Goal: Transaction & Acquisition: Purchase product/service

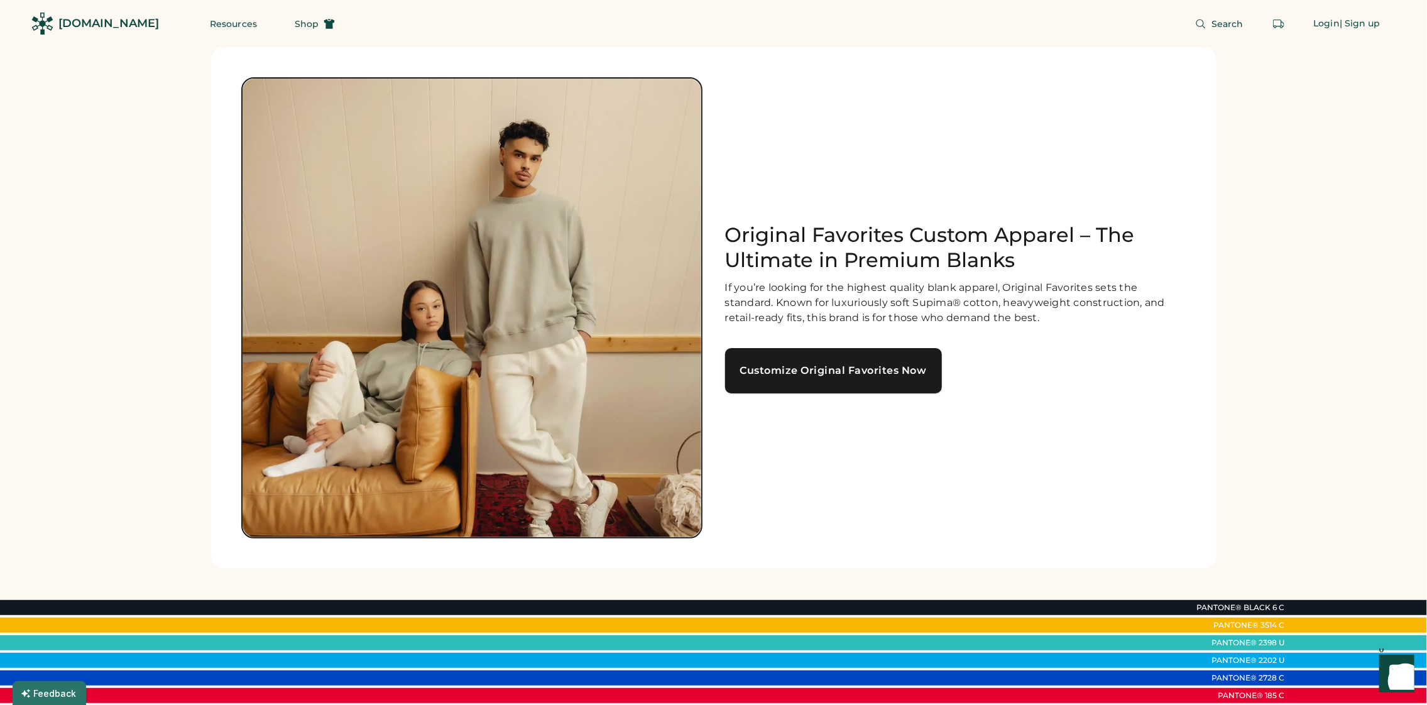
click at [874, 374] on div "Customize Original Favorites Now" at bounding box center [833, 371] width 187 height 10
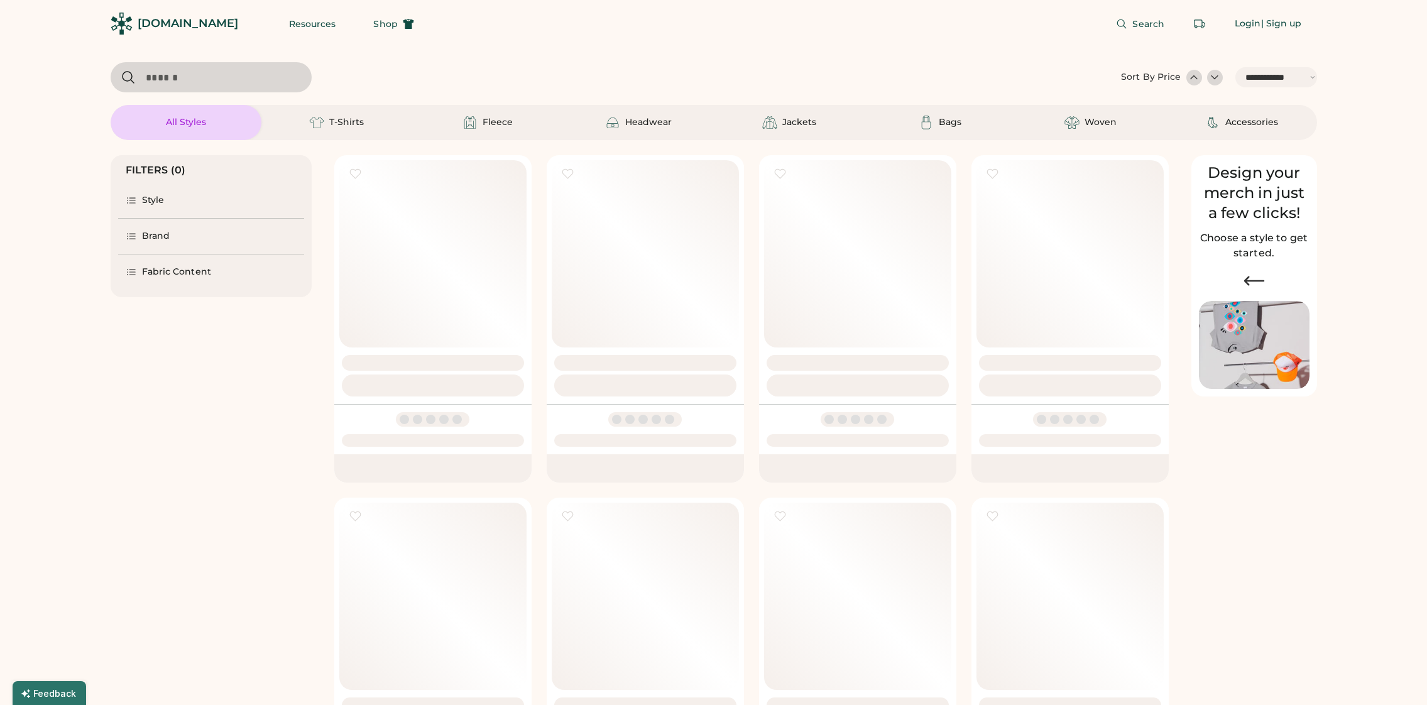
select select "*****"
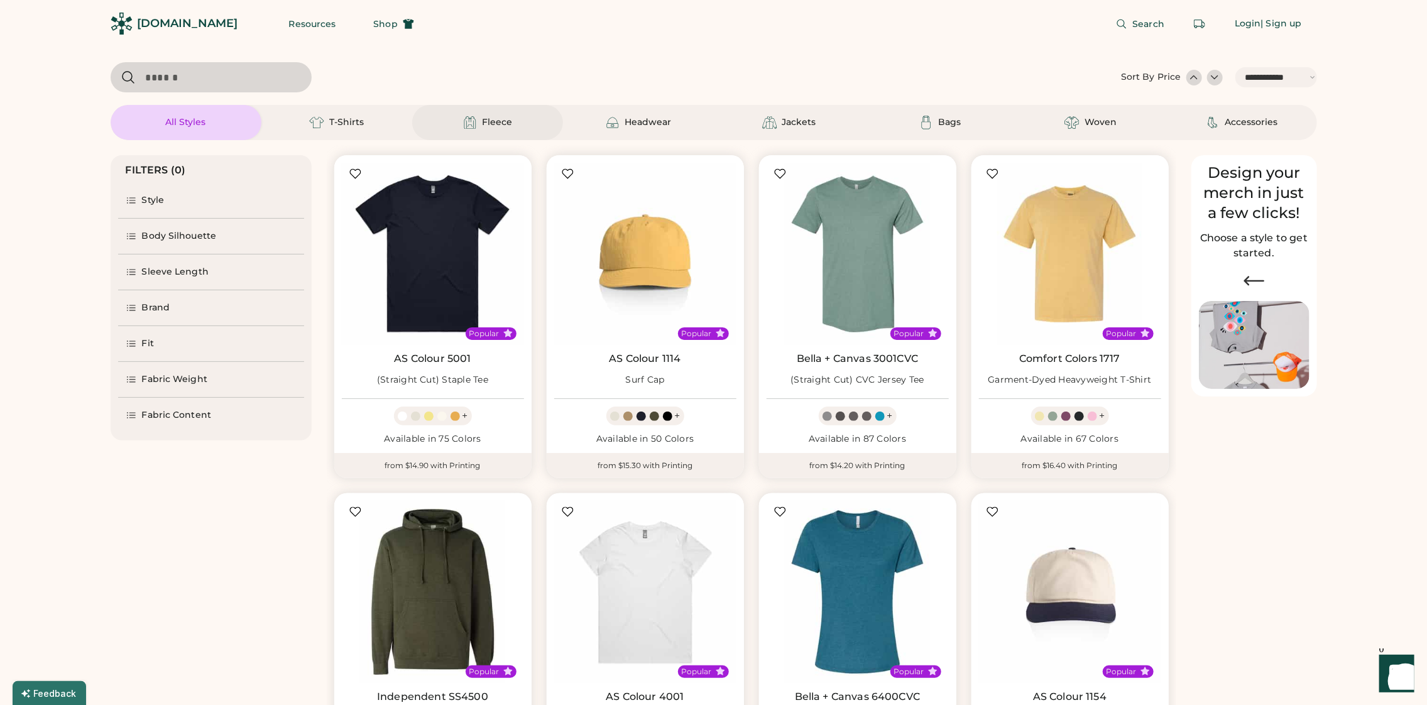
click at [462, 131] on div "Fleece" at bounding box center [487, 122] width 151 height 35
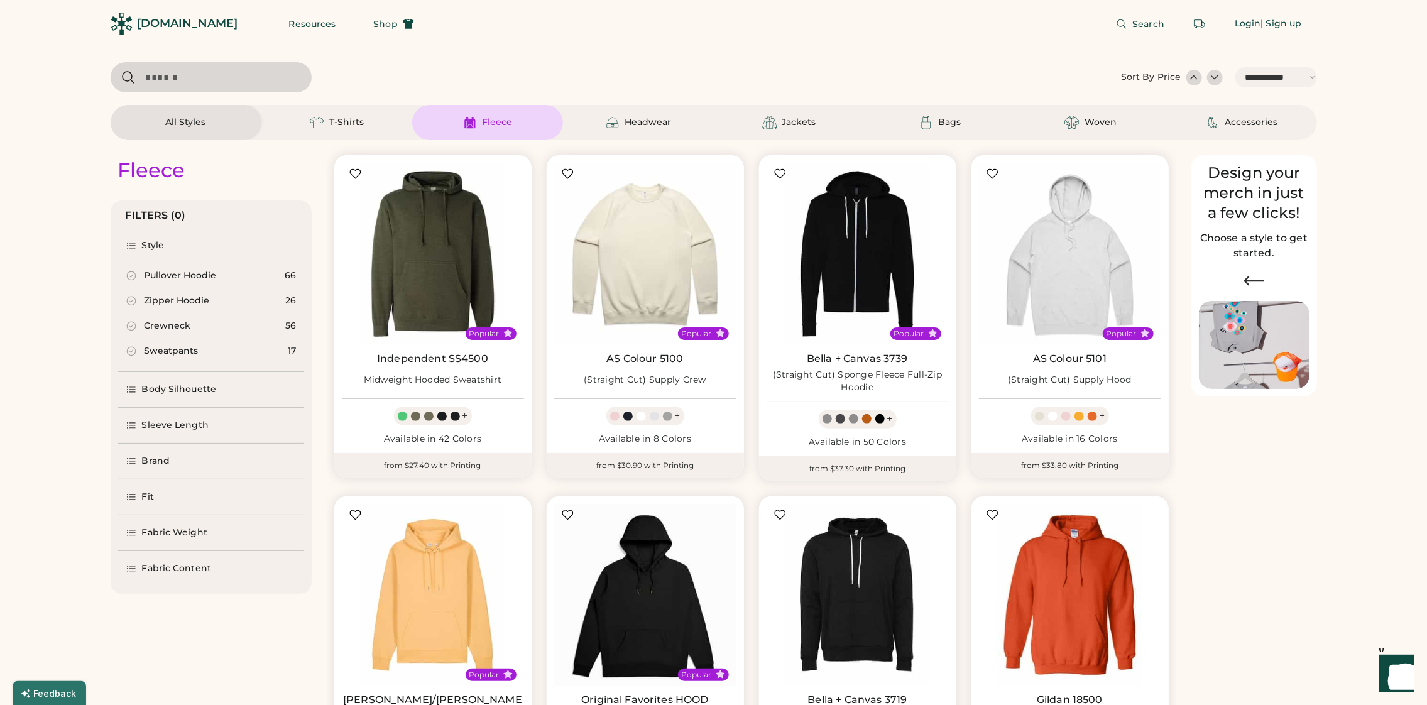
click at [188, 275] on div "Pullover Hoodie" at bounding box center [180, 276] width 72 height 13
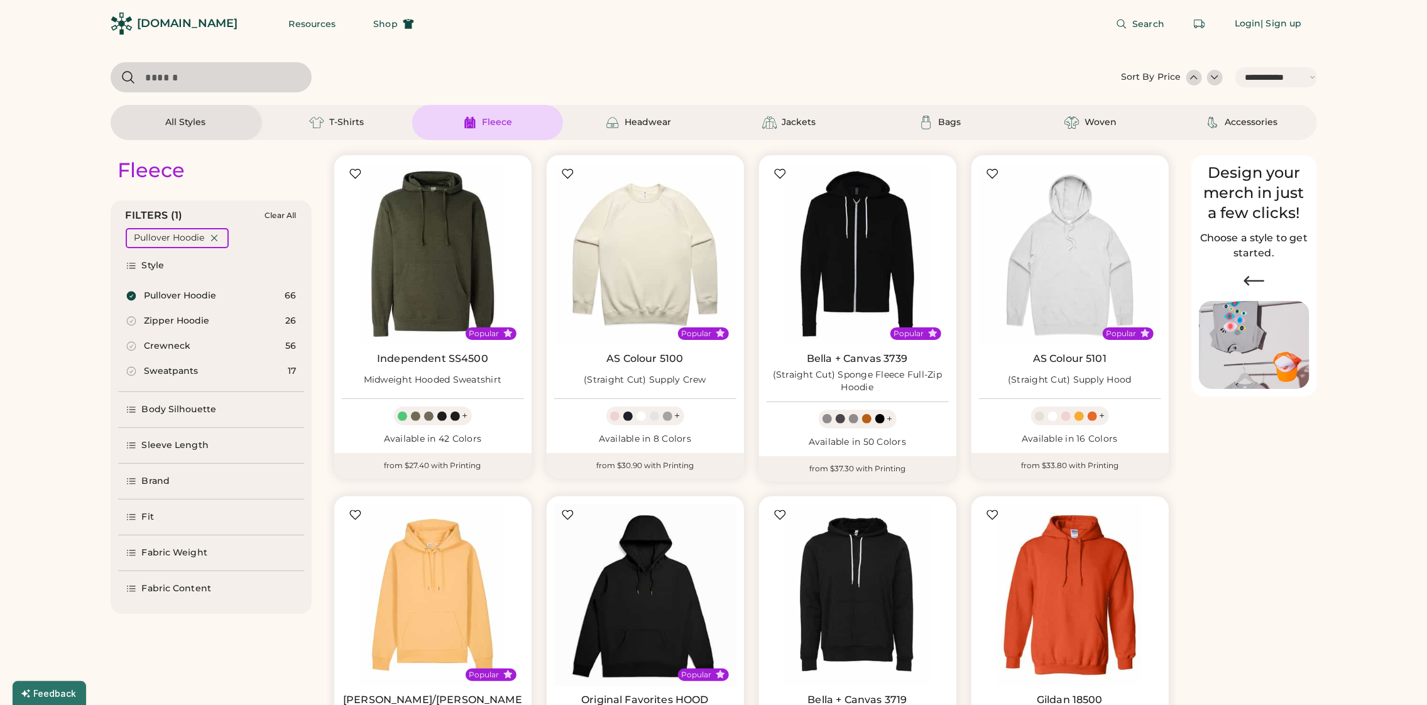
click at [217, 409] on div "Body Silhouette" at bounding box center [211, 409] width 186 height 35
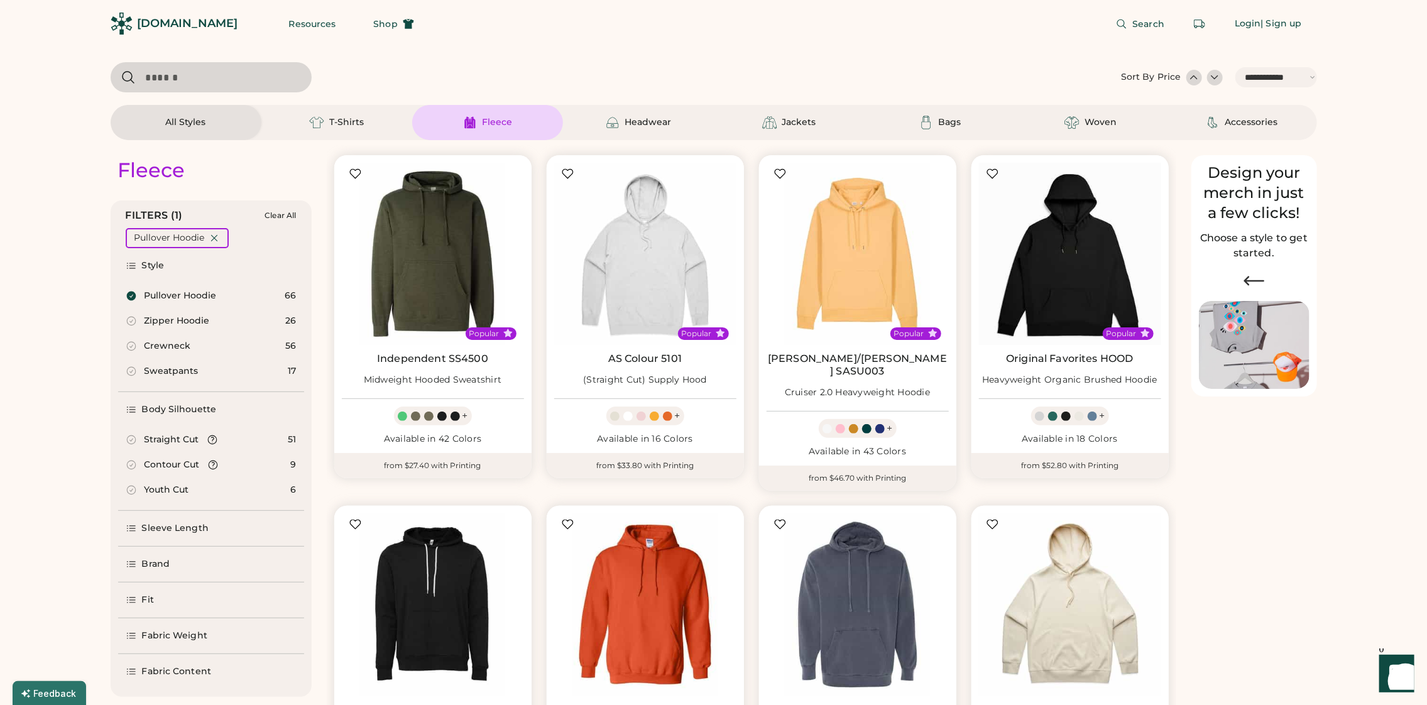
click at [187, 442] on div "Straight Cut" at bounding box center [171, 439] width 55 height 13
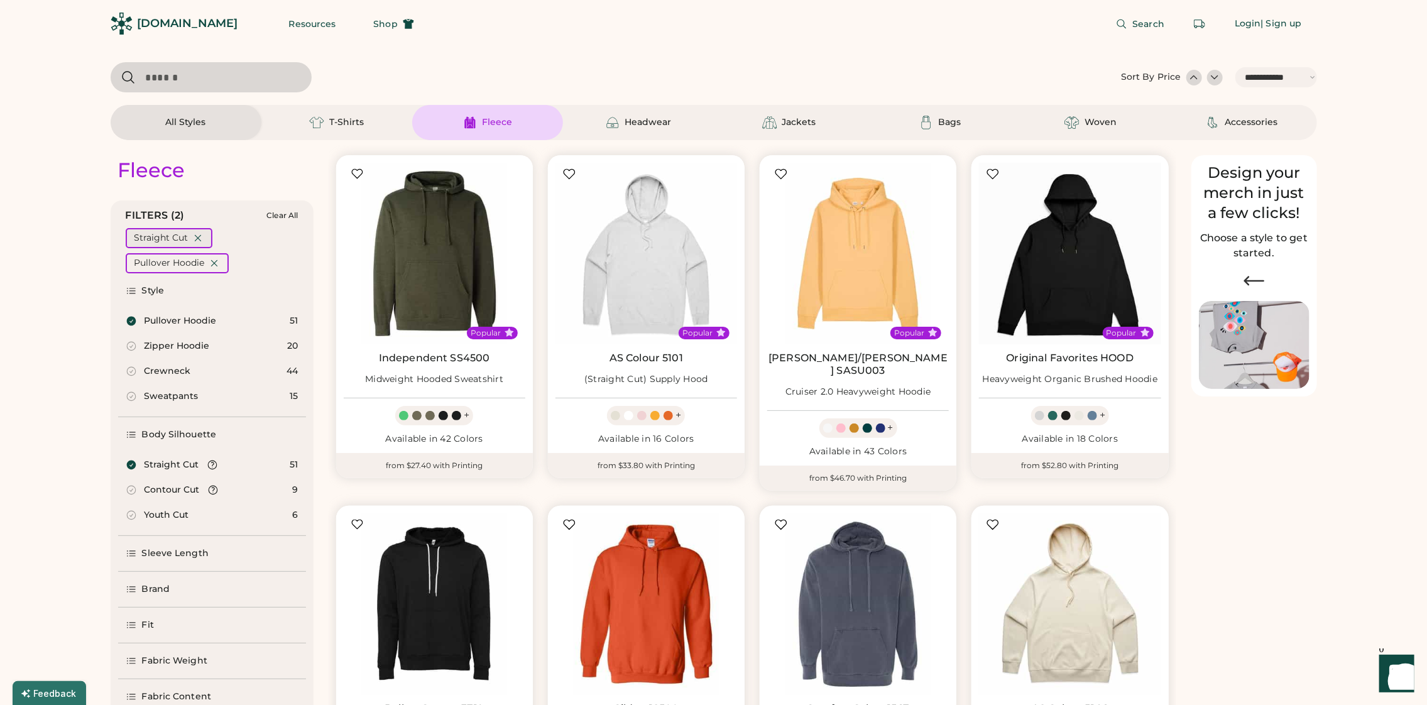
click at [193, 237] on icon at bounding box center [197, 237] width 11 height 11
select select "*"
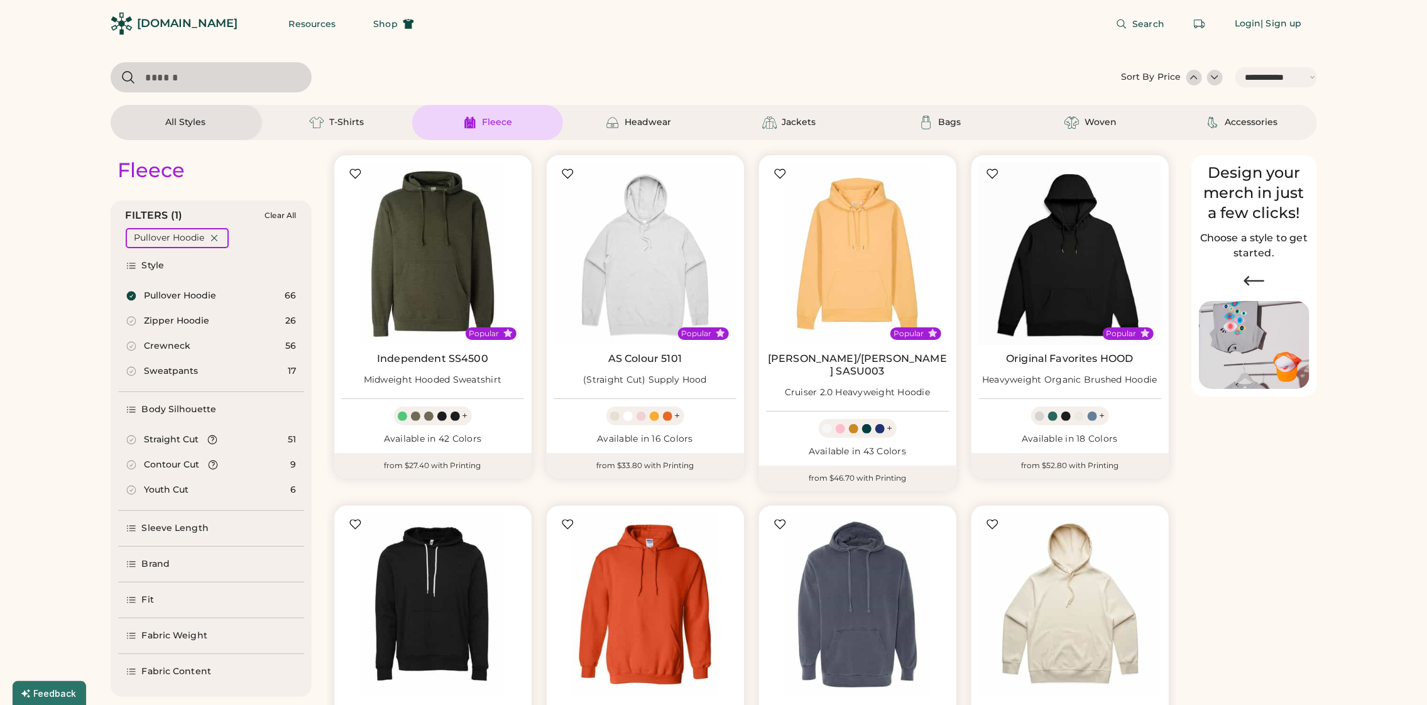
scroll to position [356, 0]
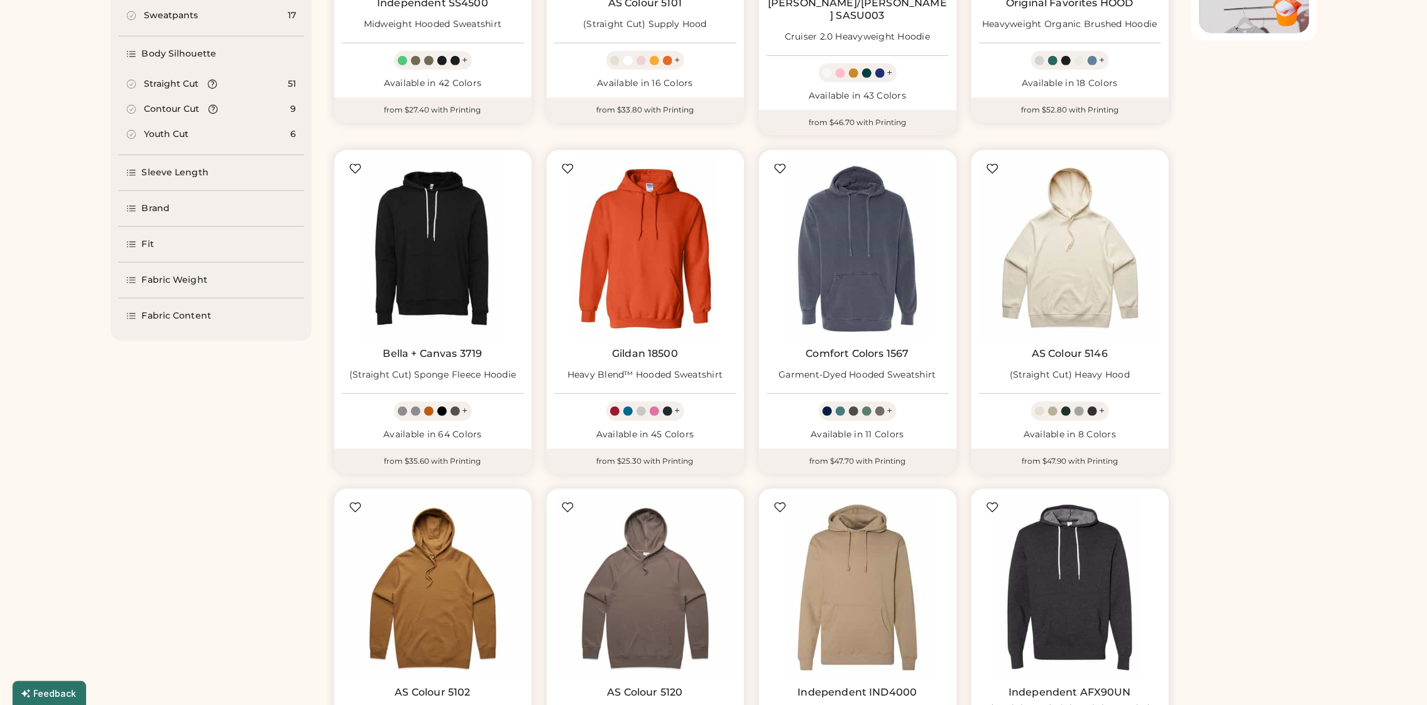
select select "*****"
select select "*"
click at [190, 170] on div "Sleeve Length" at bounding box center [175, 172] width 67 height 13
click at [180, 234] on div "Brand" at bounding box center [211, 233] width 186 height 35
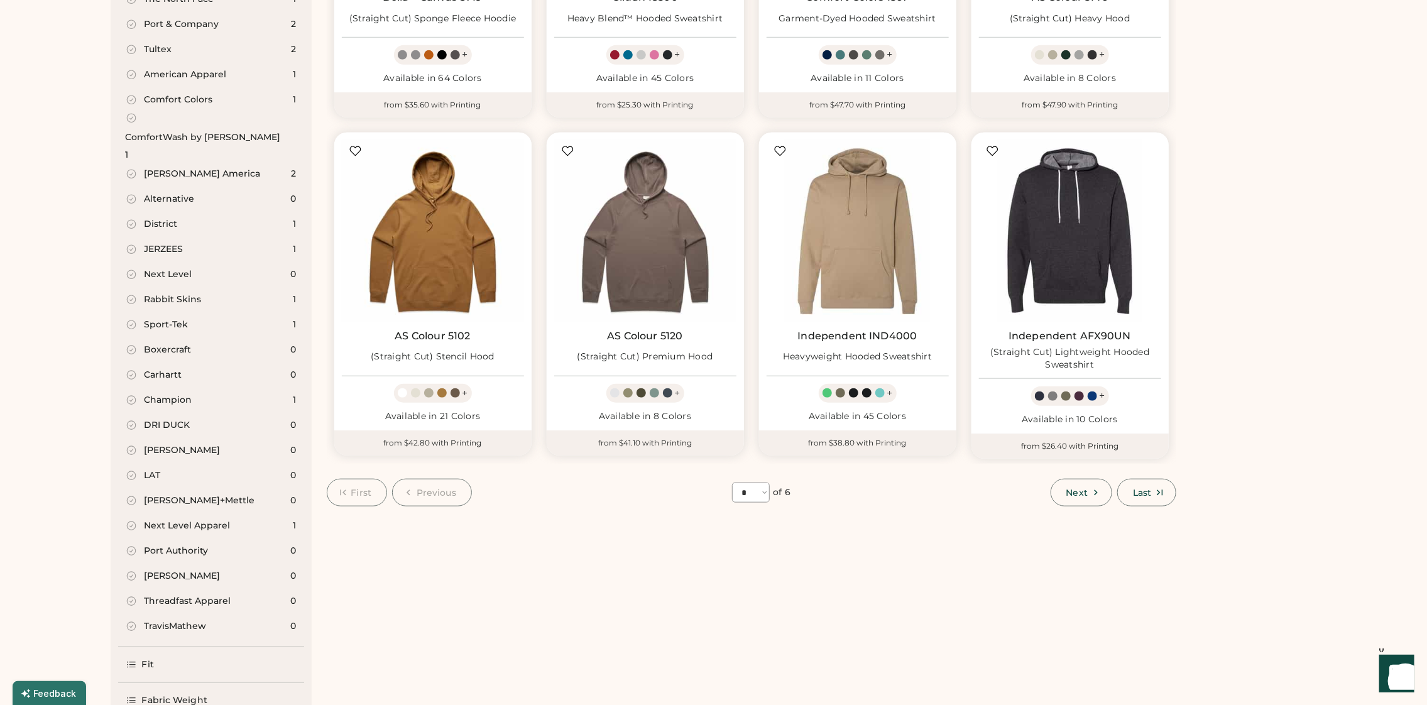
scroll to position [356, 0]
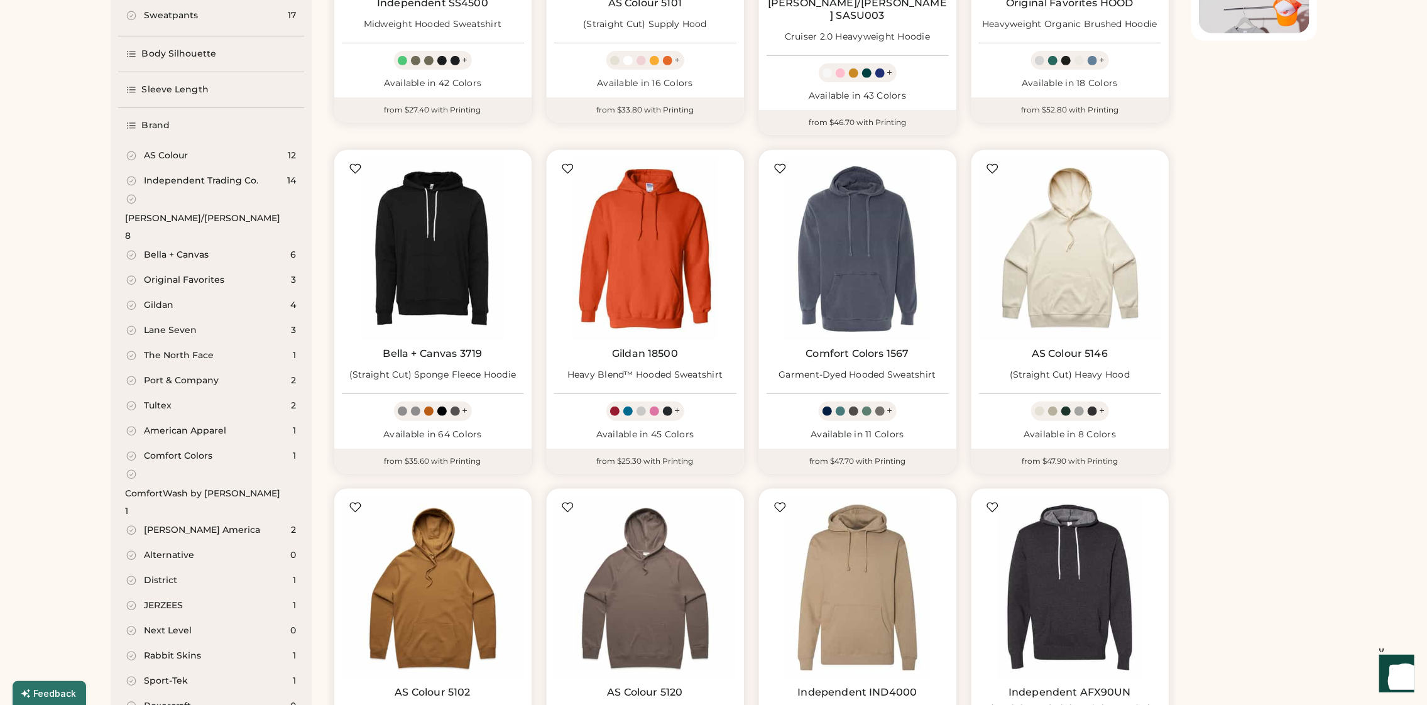
click at [190, 274] on div "Original Favorites" at bounding box center [184, 280] width 80 height 13
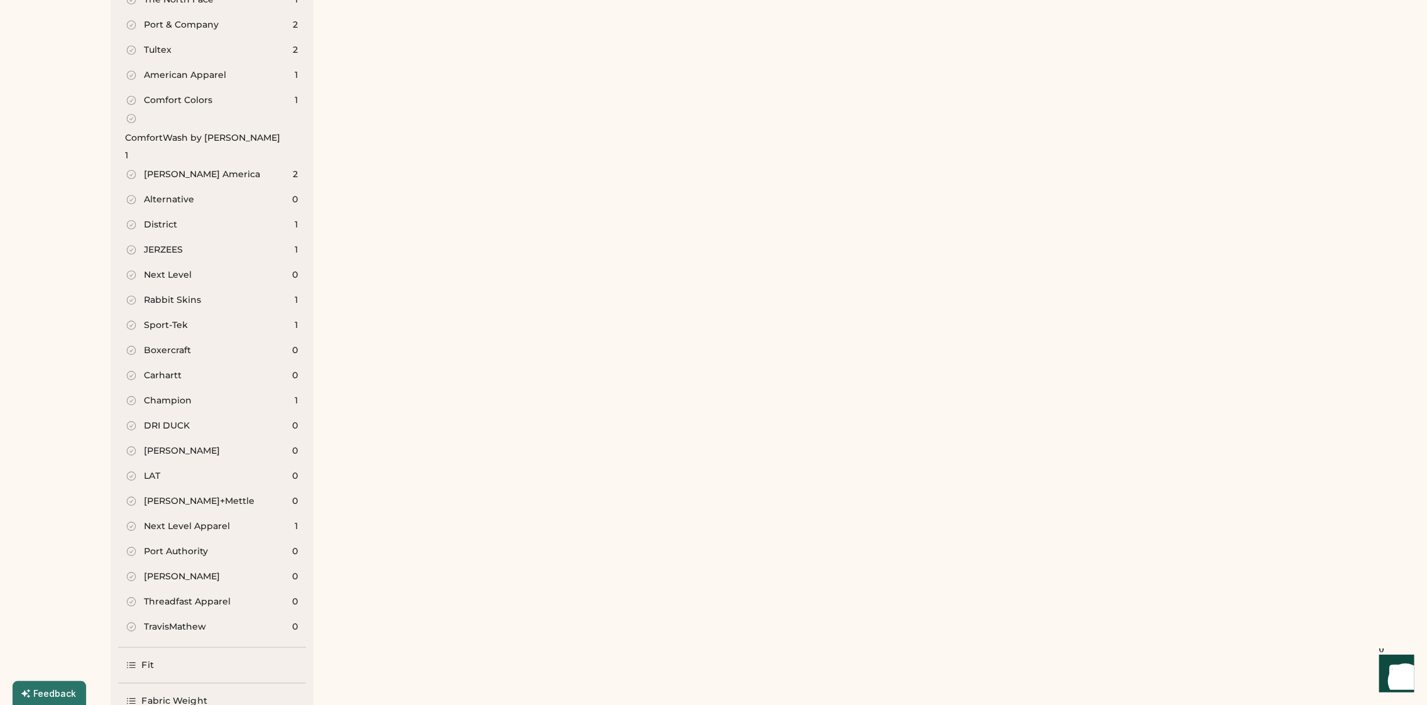
scroll to position [1092, 0]
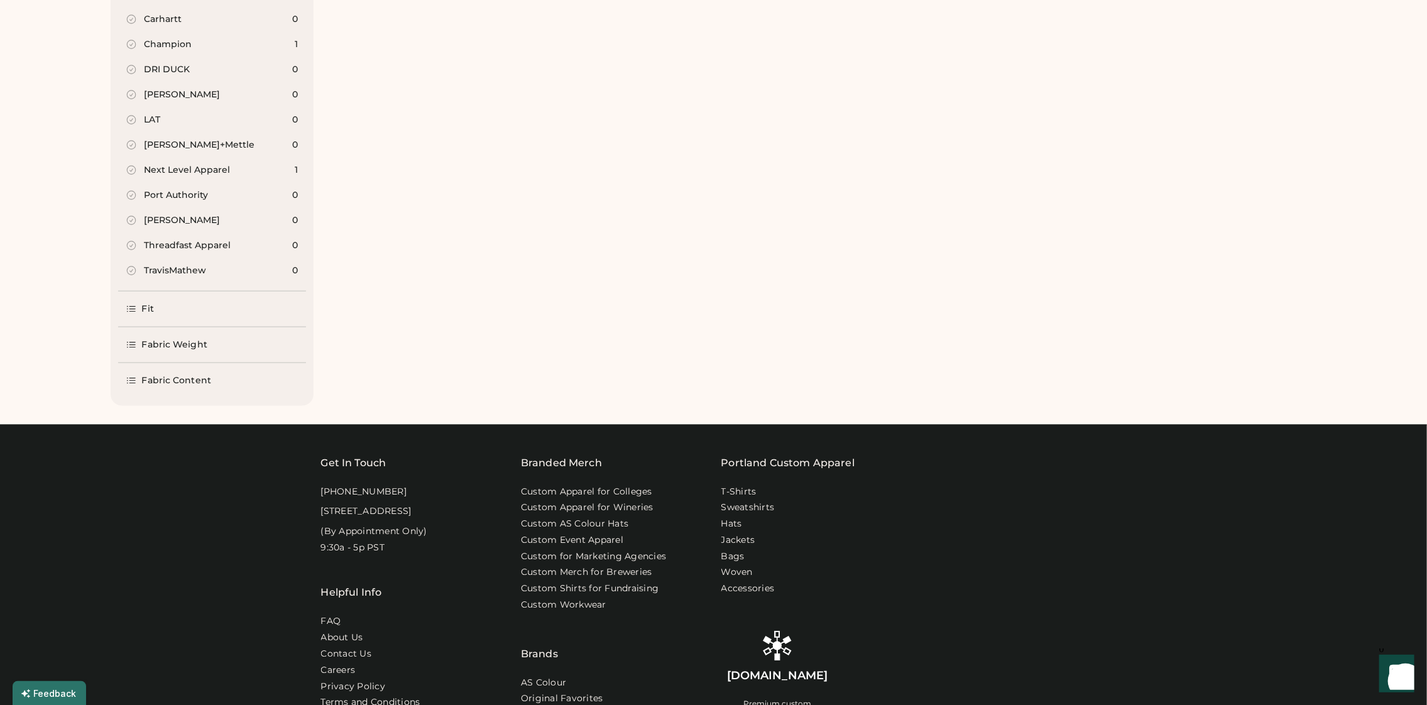
click at [173, 291] on div "Fit" at bounding box center [212, 308] width 188 height 35
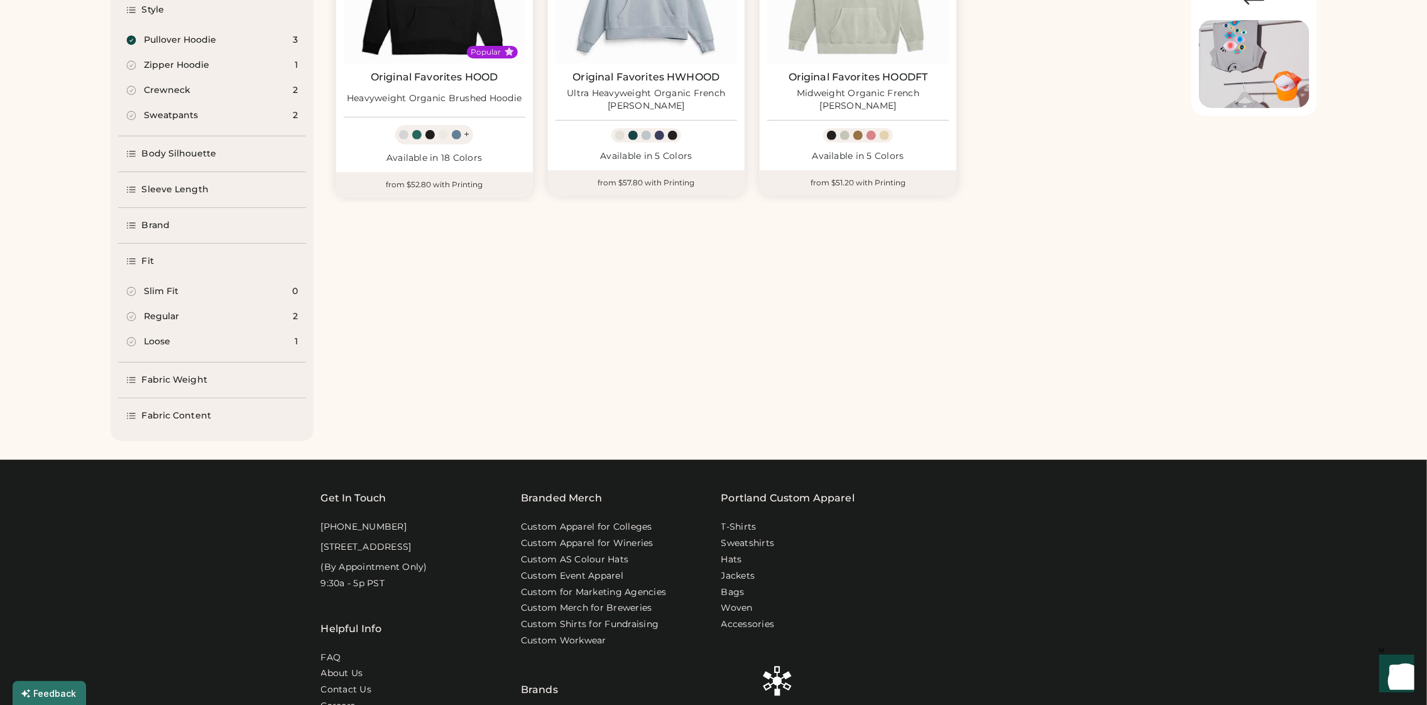
click at [161, 342] on div "Loose" at bounding box center [157, 341] width 26 height 13
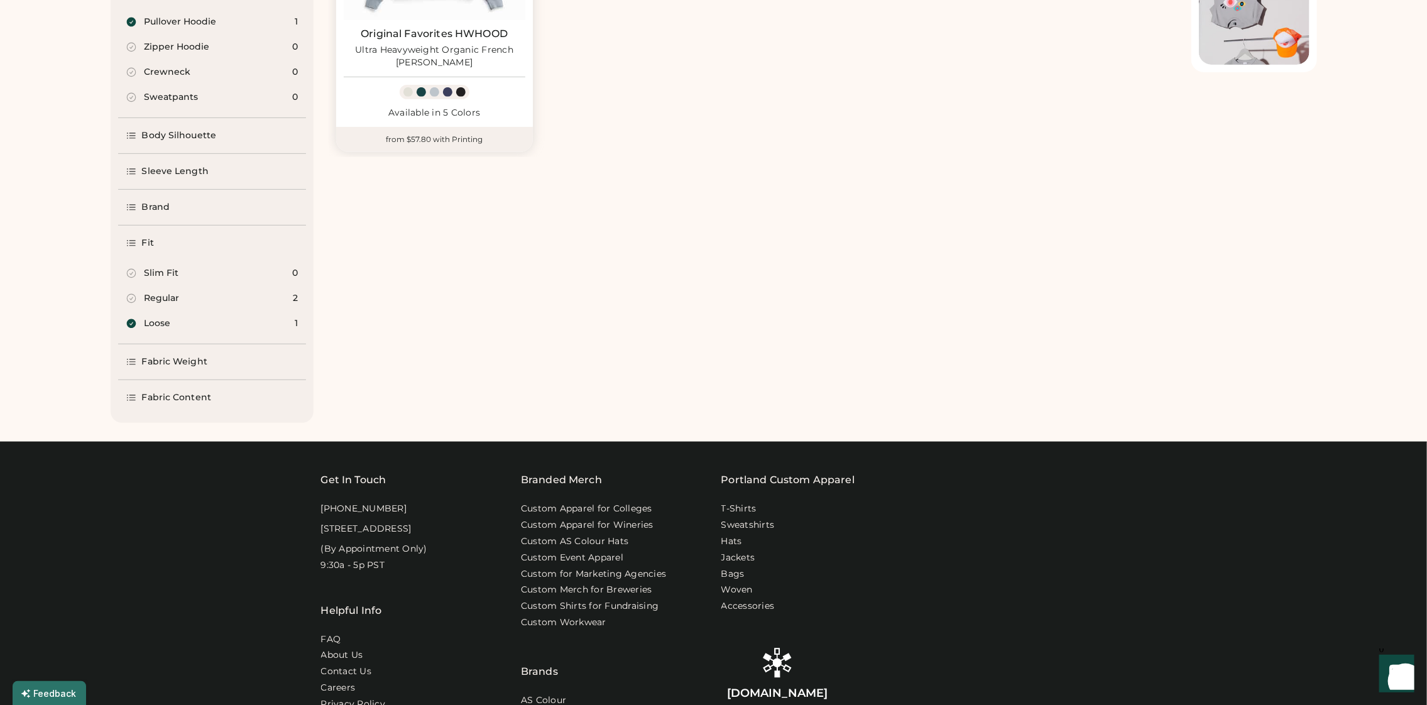
scroll to position [356, 0]
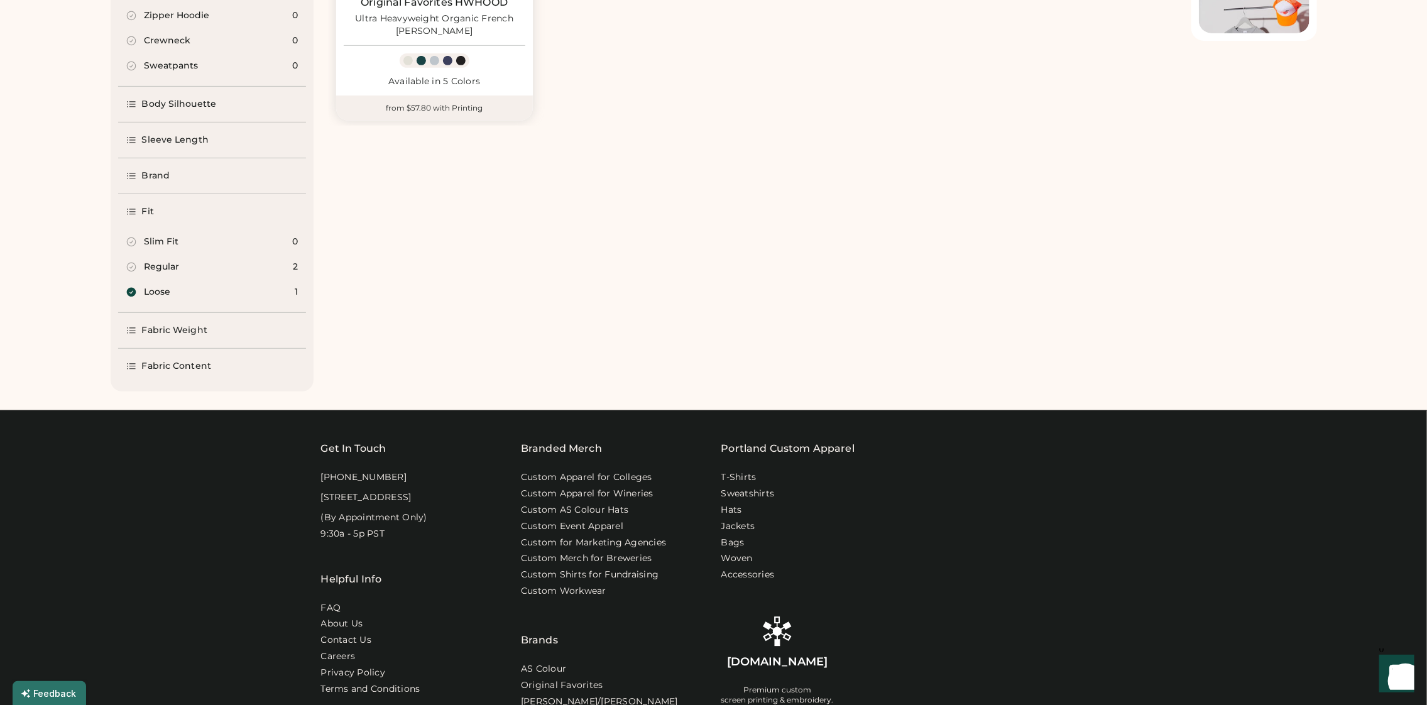
click at [181, 326] on div "Fabric Weight" at bounding box center [174, 330] width 65 height 13
click at [209, 374] on div "Fabric Content" at bounding box center [212, 366] width 188 height 35
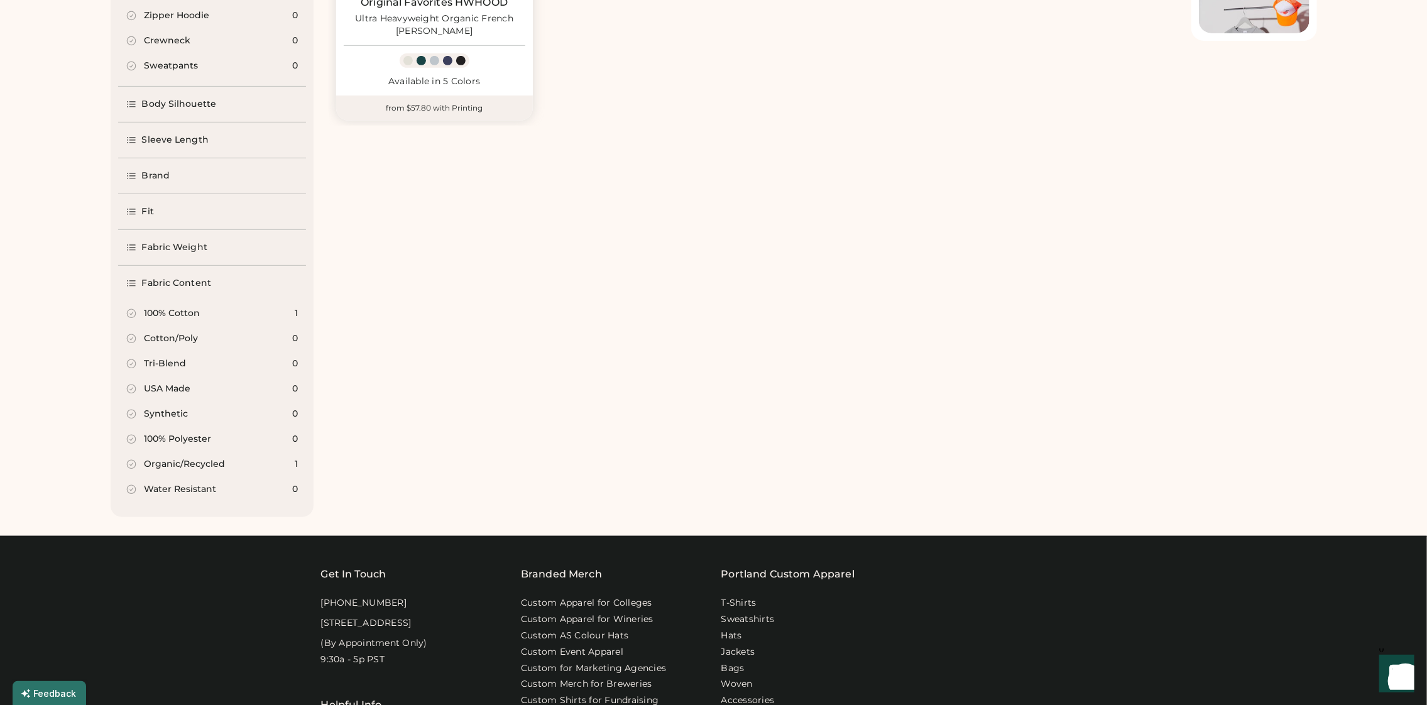
drag, startPoint x: 186, startPoint y: 314, endPoint x: 342, endPoint y: 342, distance: 159.0
click at [186, 313] on div "100% Cotton" at bounding box center [172, 313] width 56 height 13
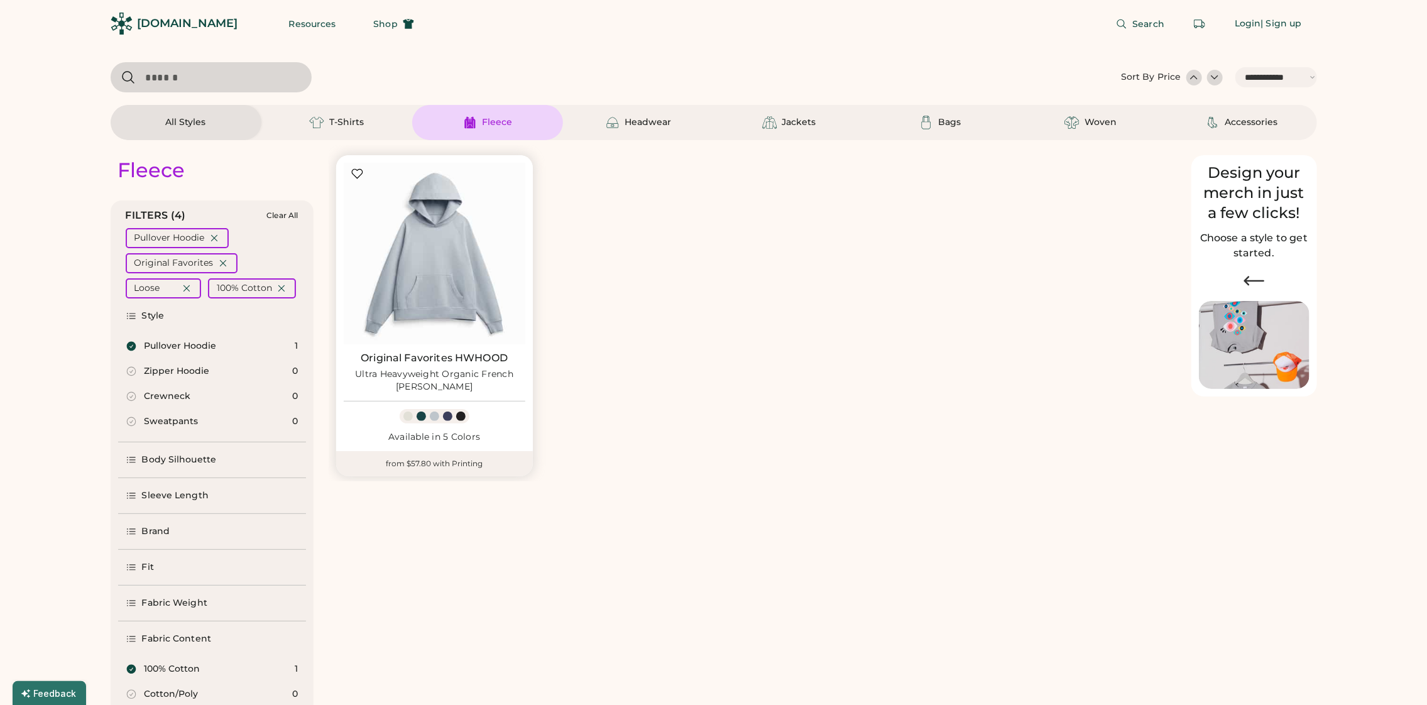
click at [450, 245] on img at bounding box center [435, 254] width 182 height 182
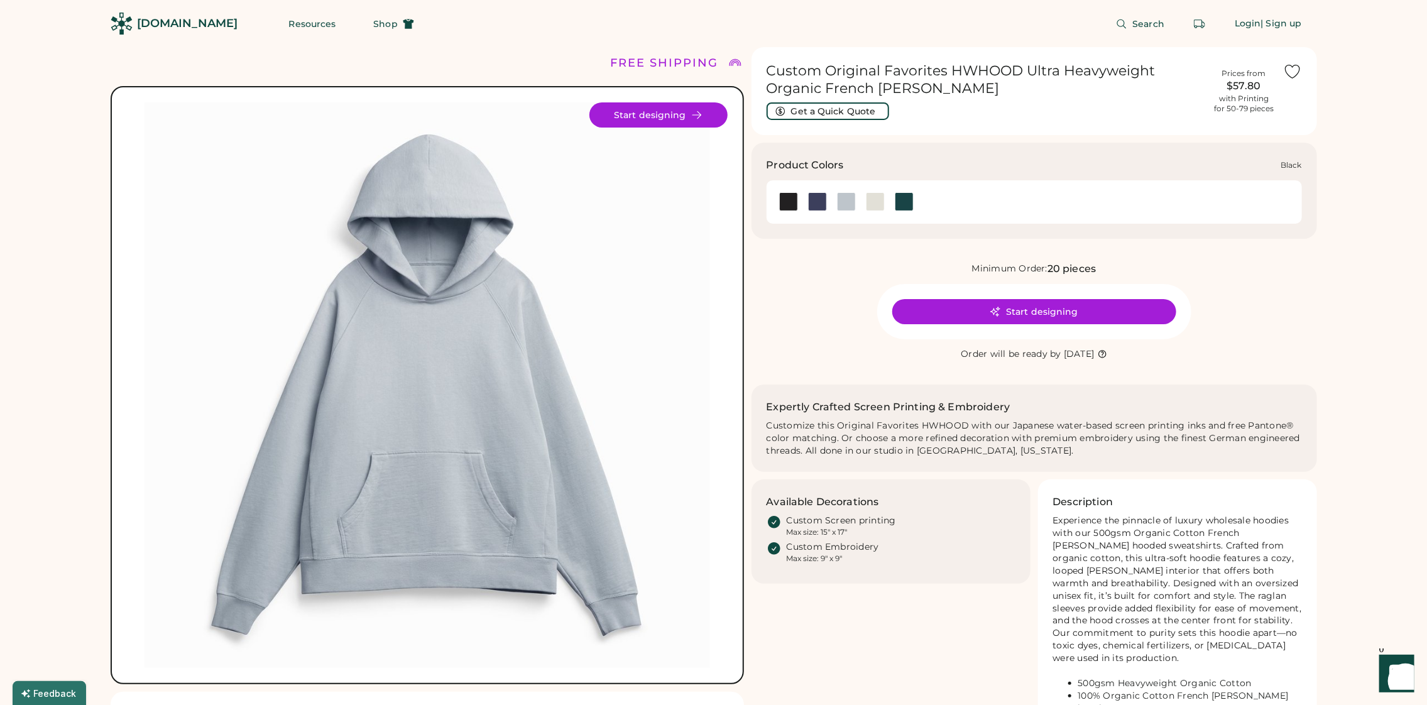
click at [794, 207] on div at bounding box center [788, 201] width 19 height 19
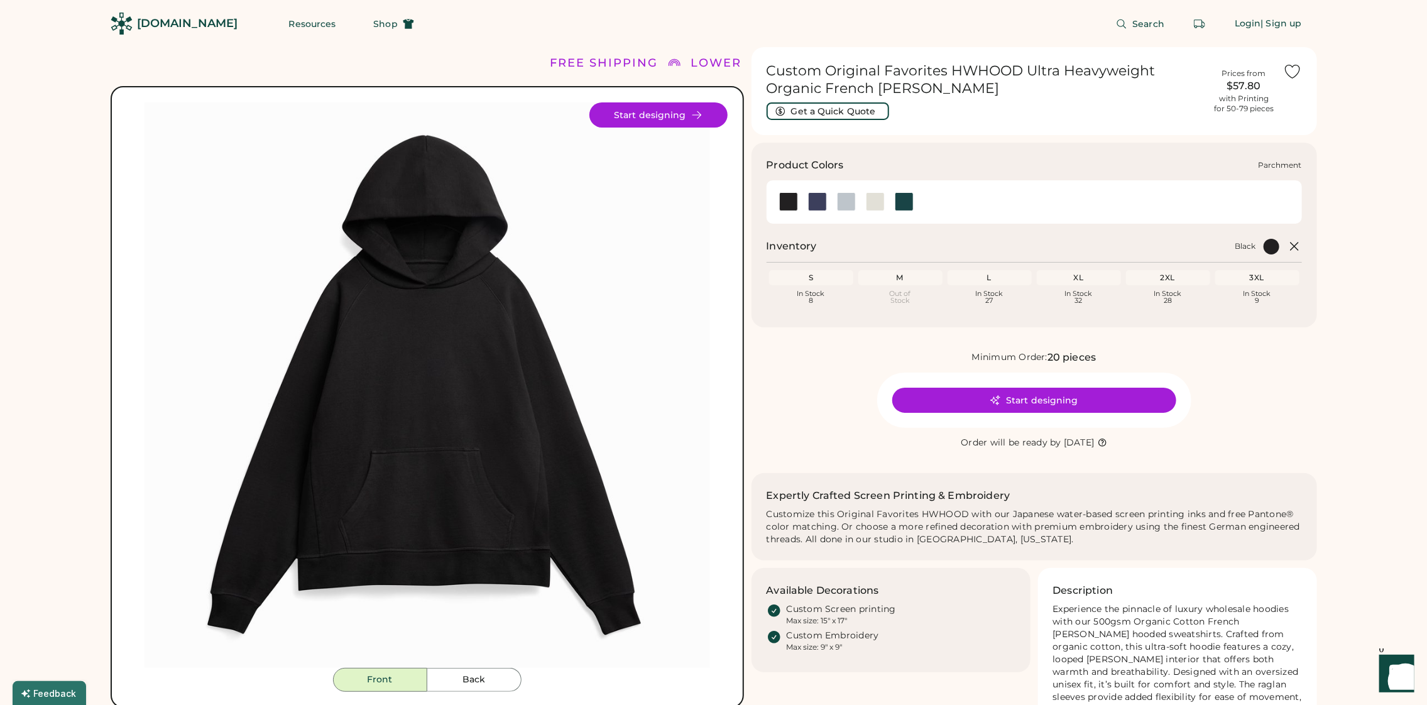
click at [883, 203] on div at bounding box center [875, 201] width 19 height 19
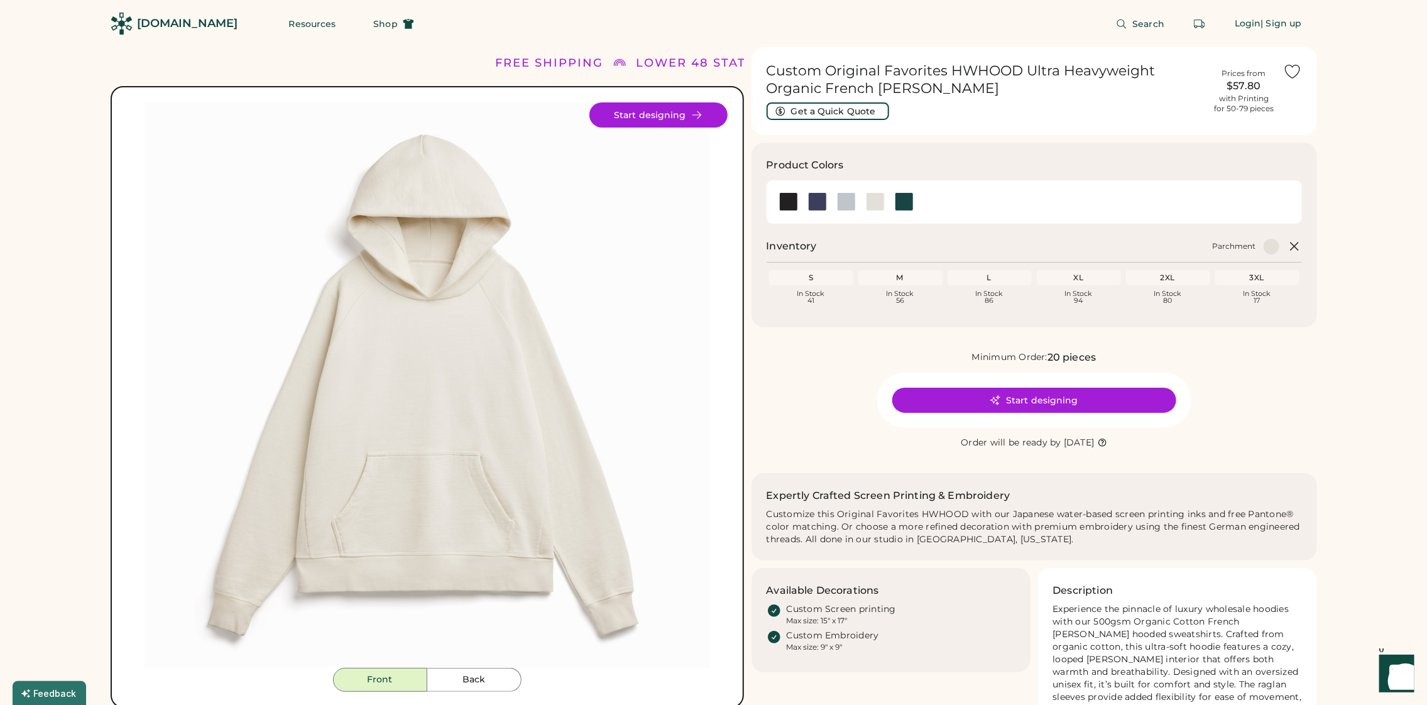
click at [1178, 281] on div "2XL" at bounding box center [1167, 278] width 79 height 10
click at [1174, 275] on div "2XL" at bounding box center [1167, 278] width 79 height 10
click at [1068, 388] on button "Start designing" at bounding box center [1034, 400] width 284 height 25
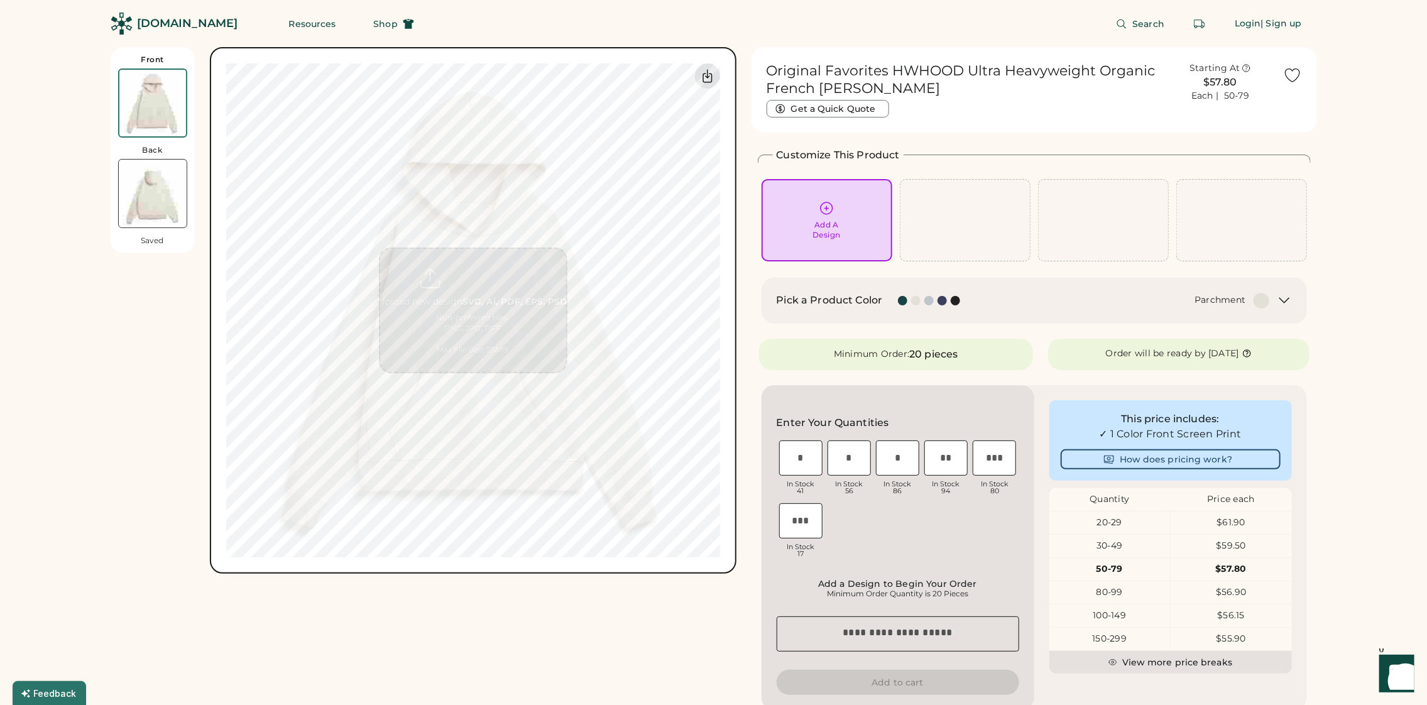
click at [158, 92] on img at bounding box center [152, 103] width 67 height 67
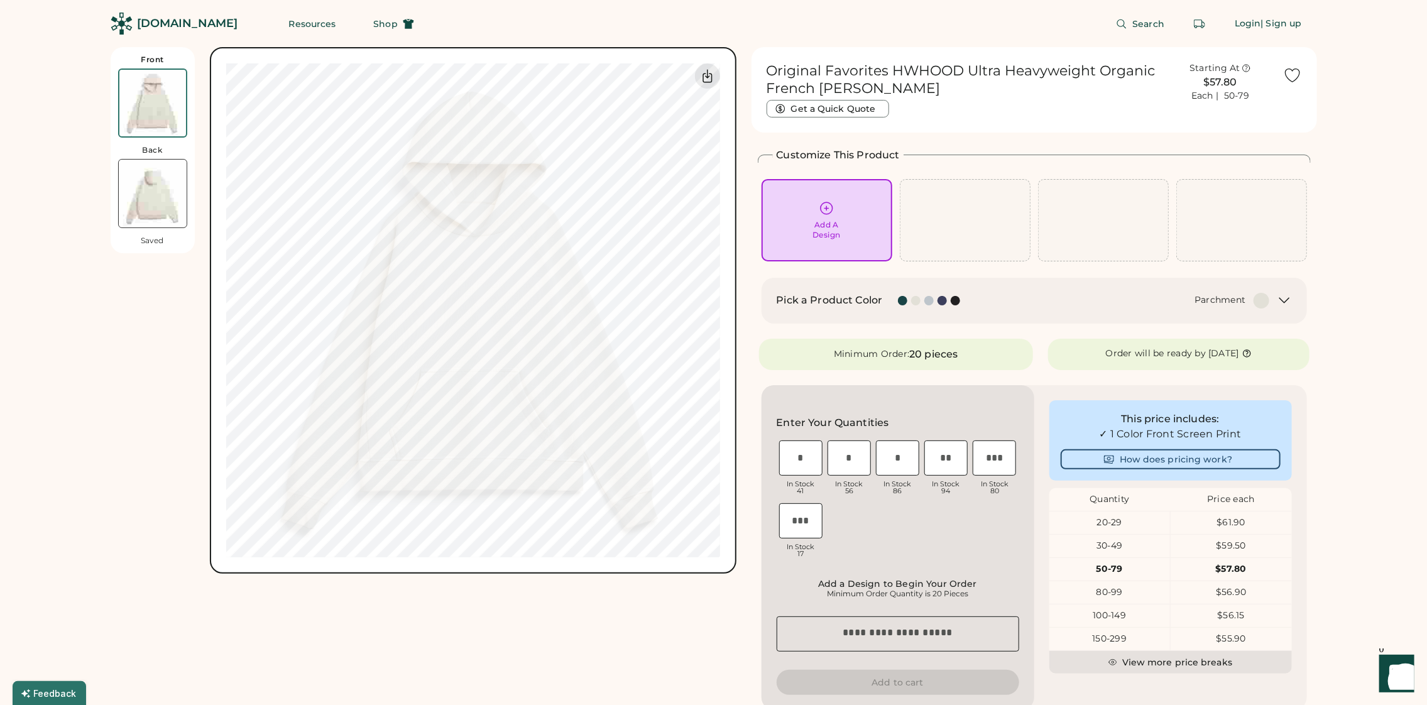
click at [158, 195] on img at bounding box center [153, 194] width 68 height 68
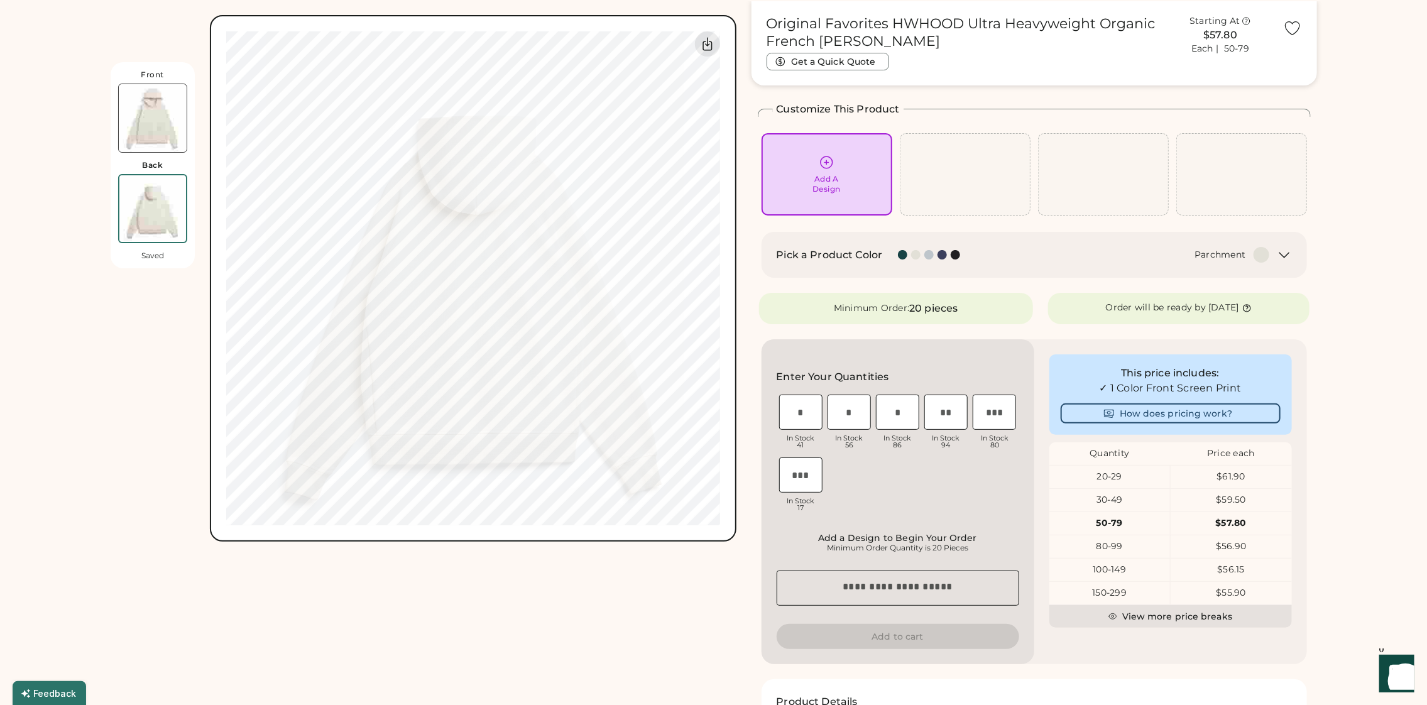
scroll to position [47, 0]
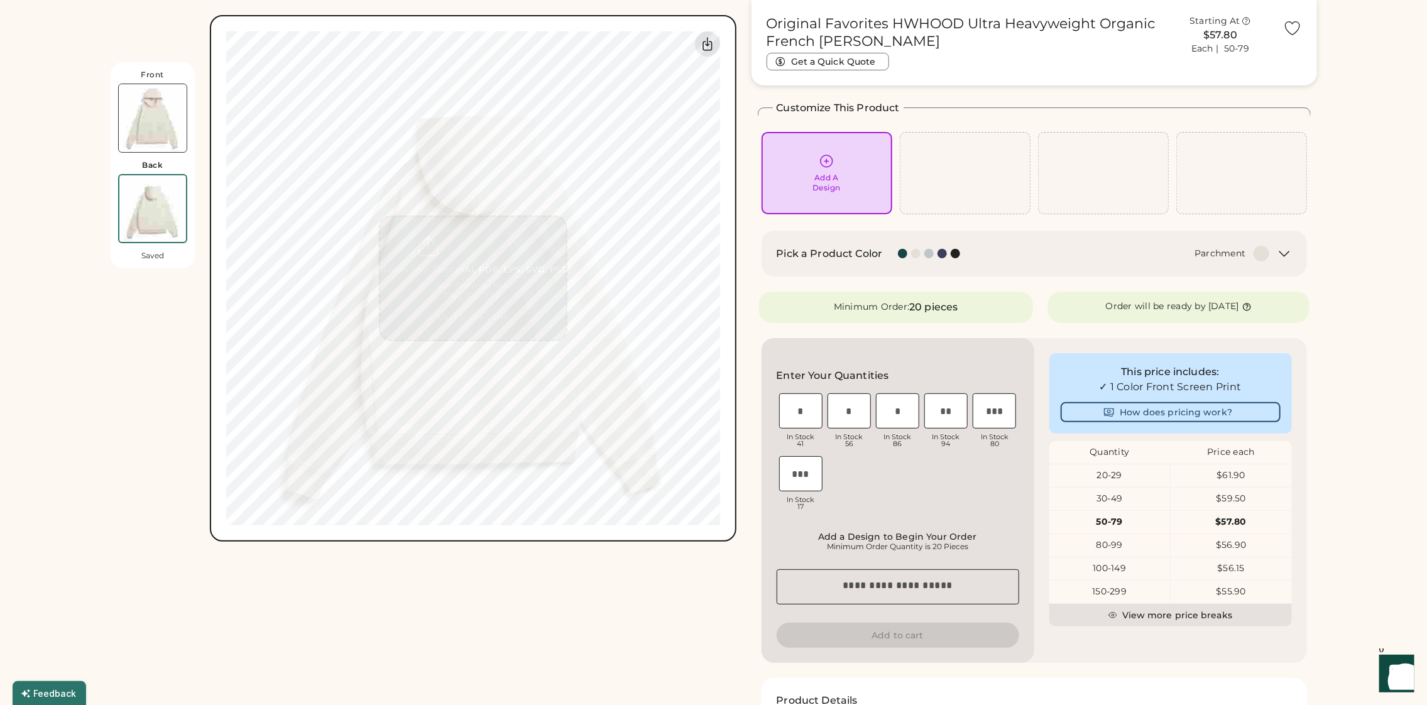
click at [868, 175] on div "Add A Design" at bounding box center [826, 173] width 113 height 40
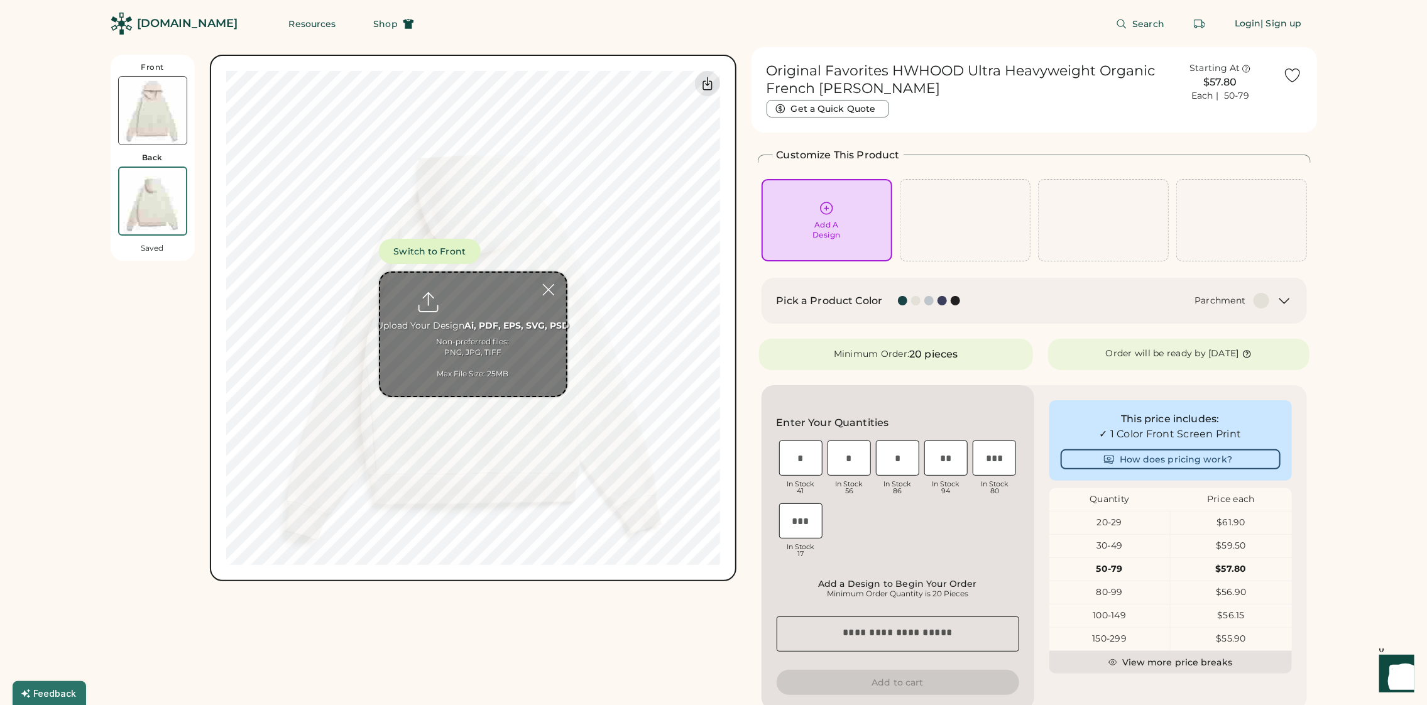
click at [480, 300] on input "file" at bounding box center [473, 334] width 186 height 123
type input "**********"
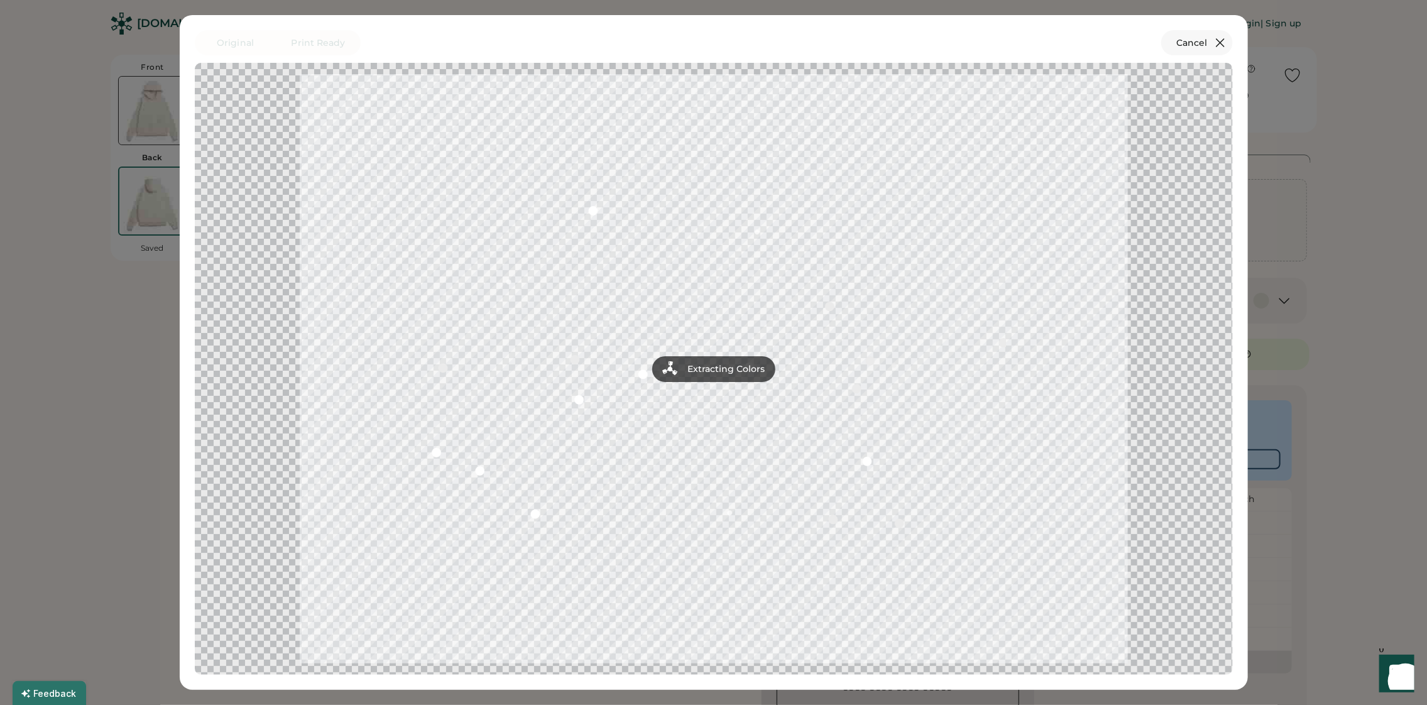
click at [1214, 43] on icon at bounding box center [1219, 42] width 15 height 15
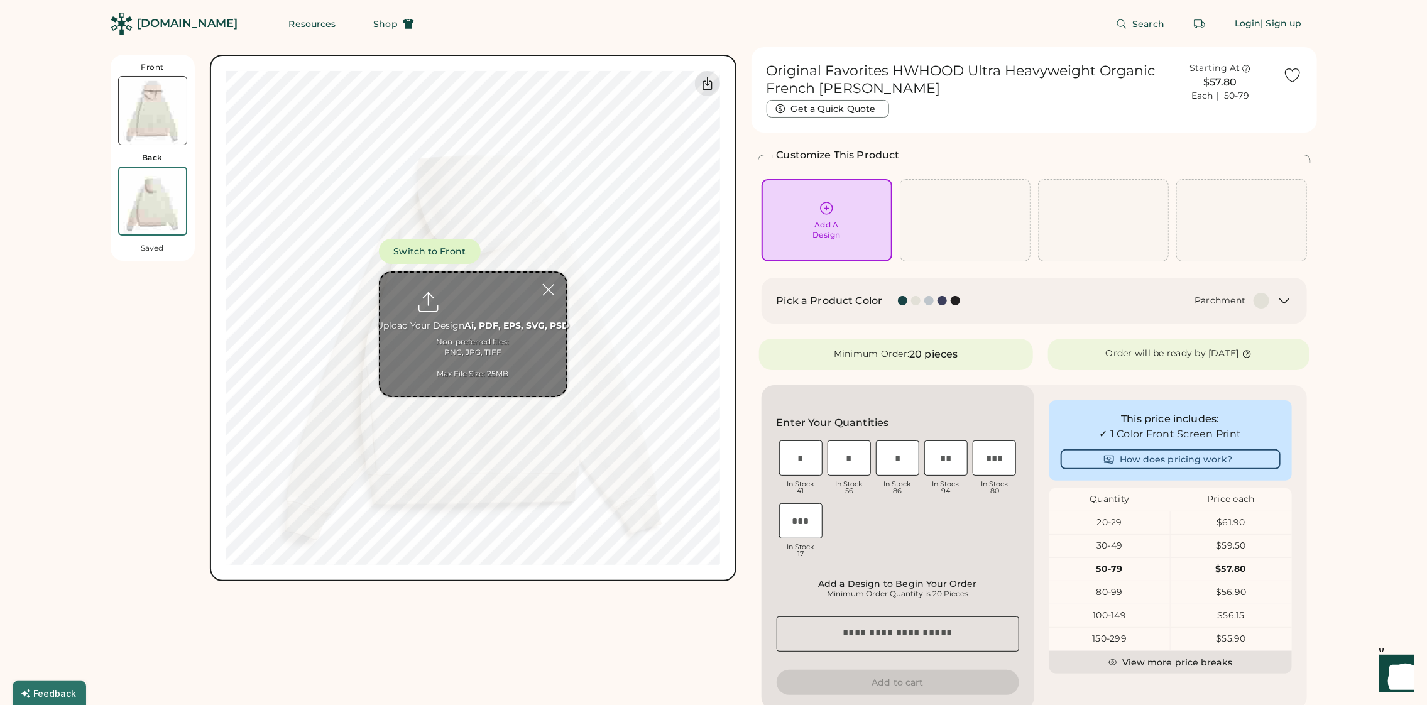
click at [142, 109] on img at bounding box center [153, 111] width 68 height 68
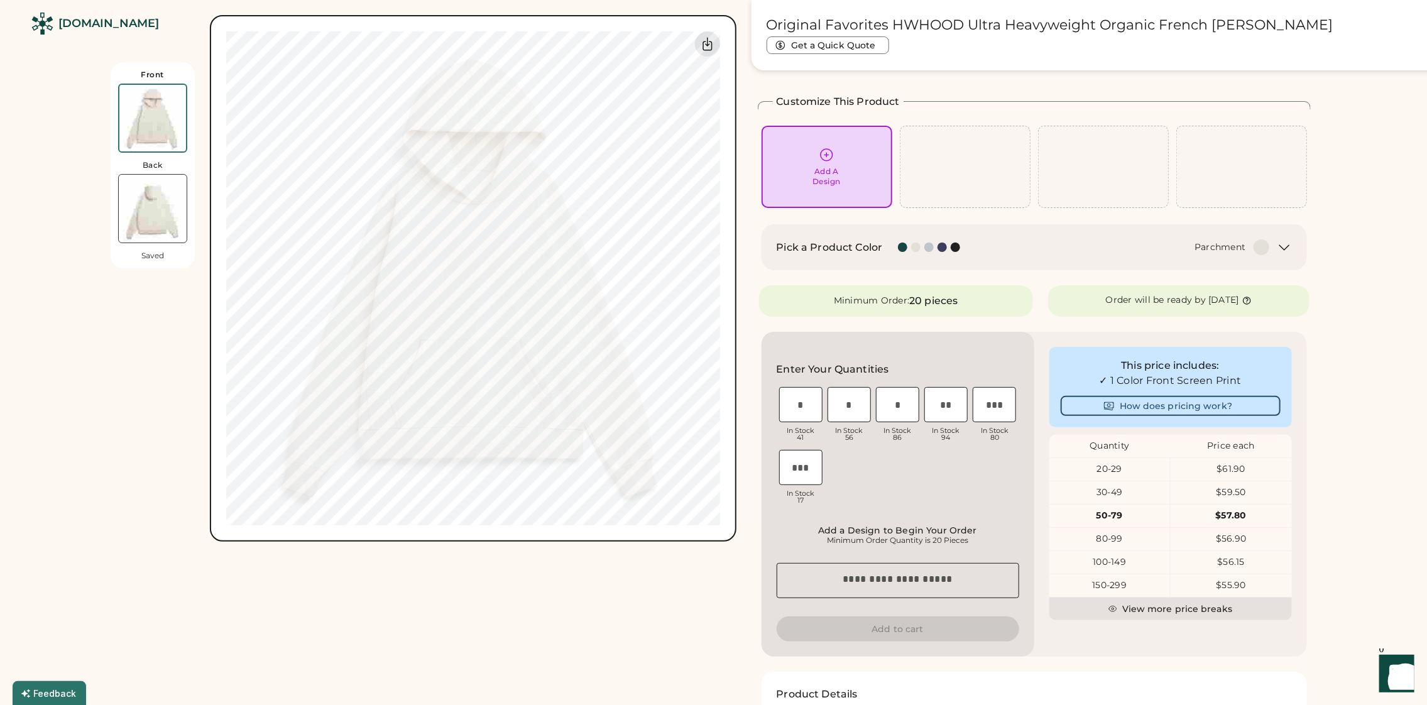
scroll to position [54, 0]
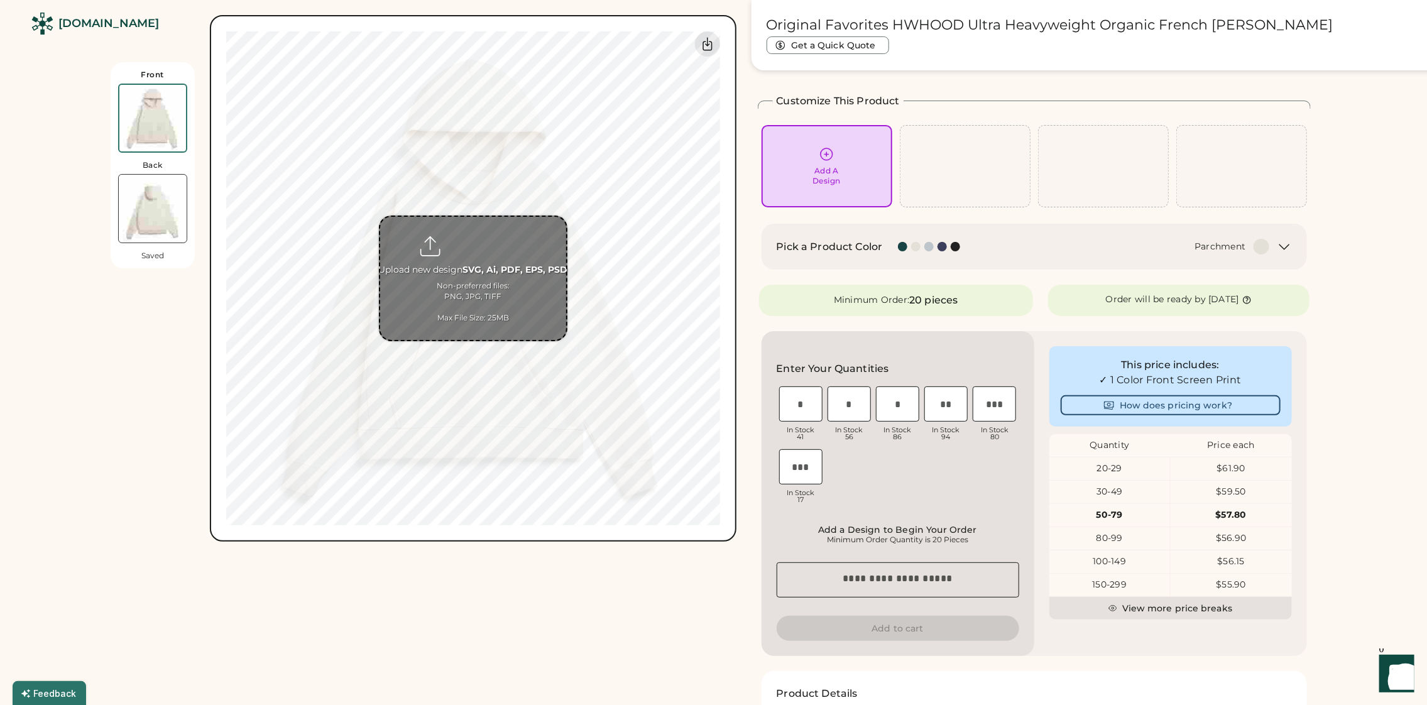
click at [462, 246] on input "file" at bounding box center [473, 278] width 186 height 123
type input "**********"
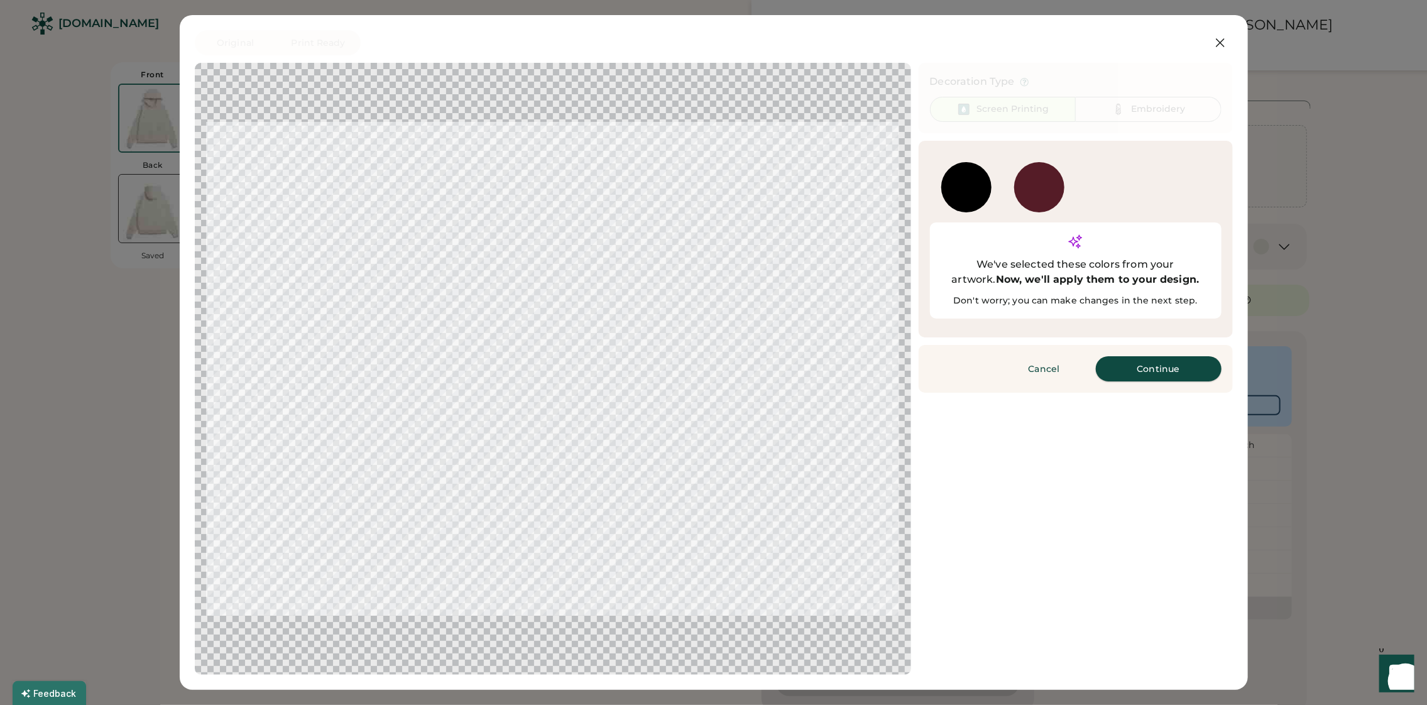
click at [1133, 356] on button "Continue" at bounding box center [1159, 368] width 126 height 25
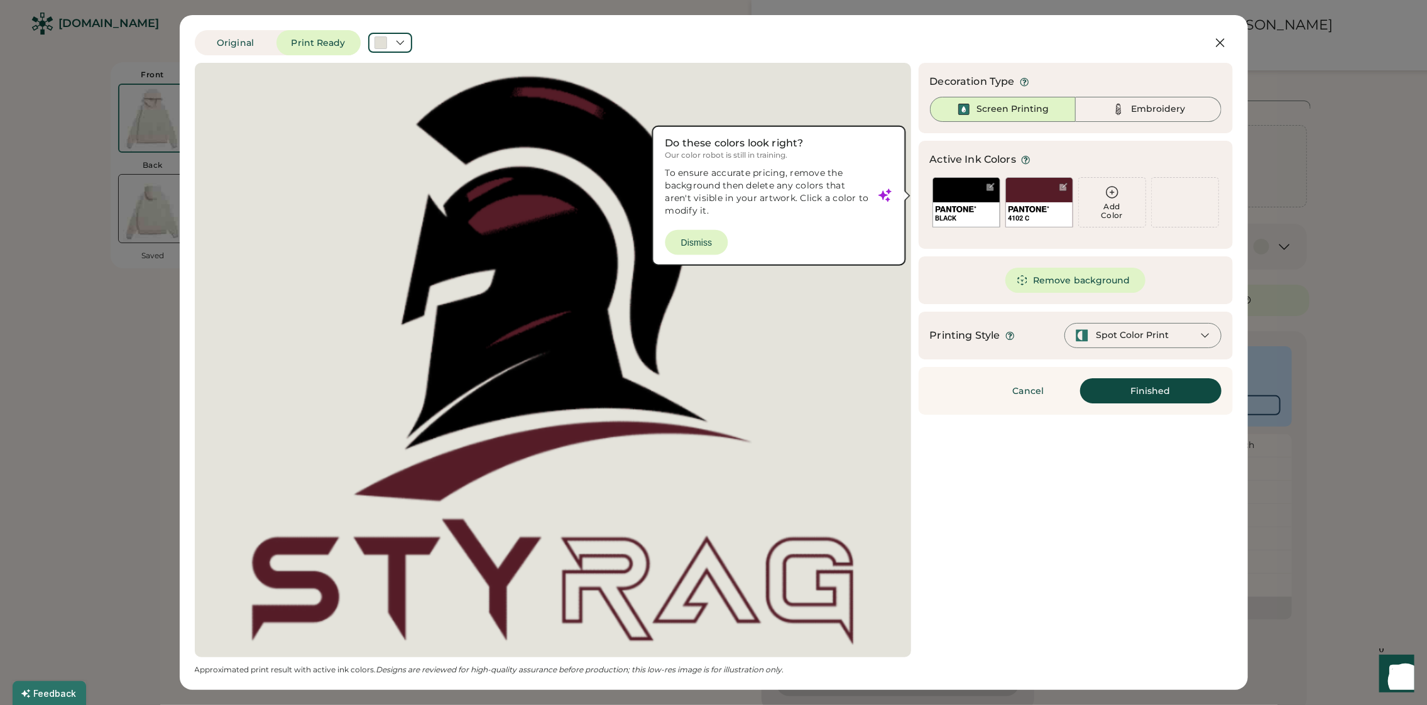
click at [699, 242] on div at bounding box center [553, 360] width 694 height 572
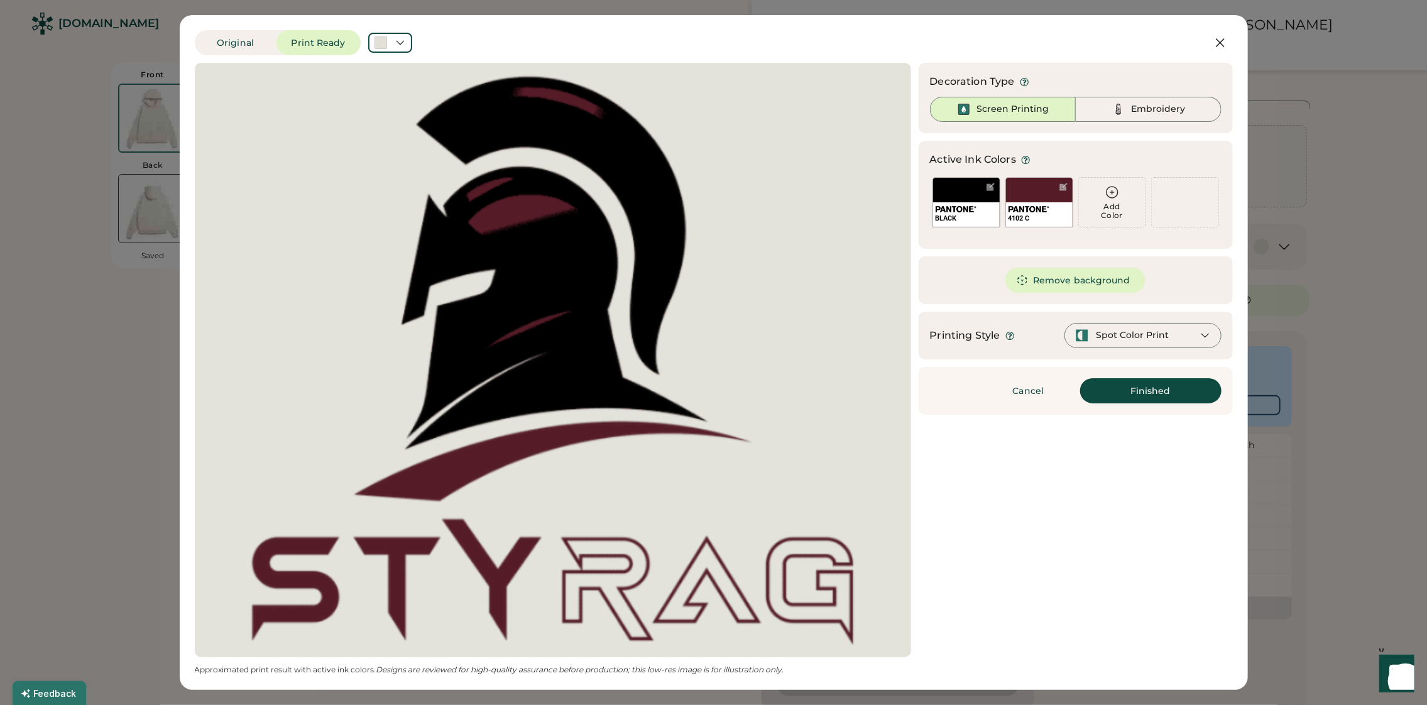
scroll to position [0, 0]
click at [250, 33] on button "Original" at bounding box center [236, 42] width 82 height 25
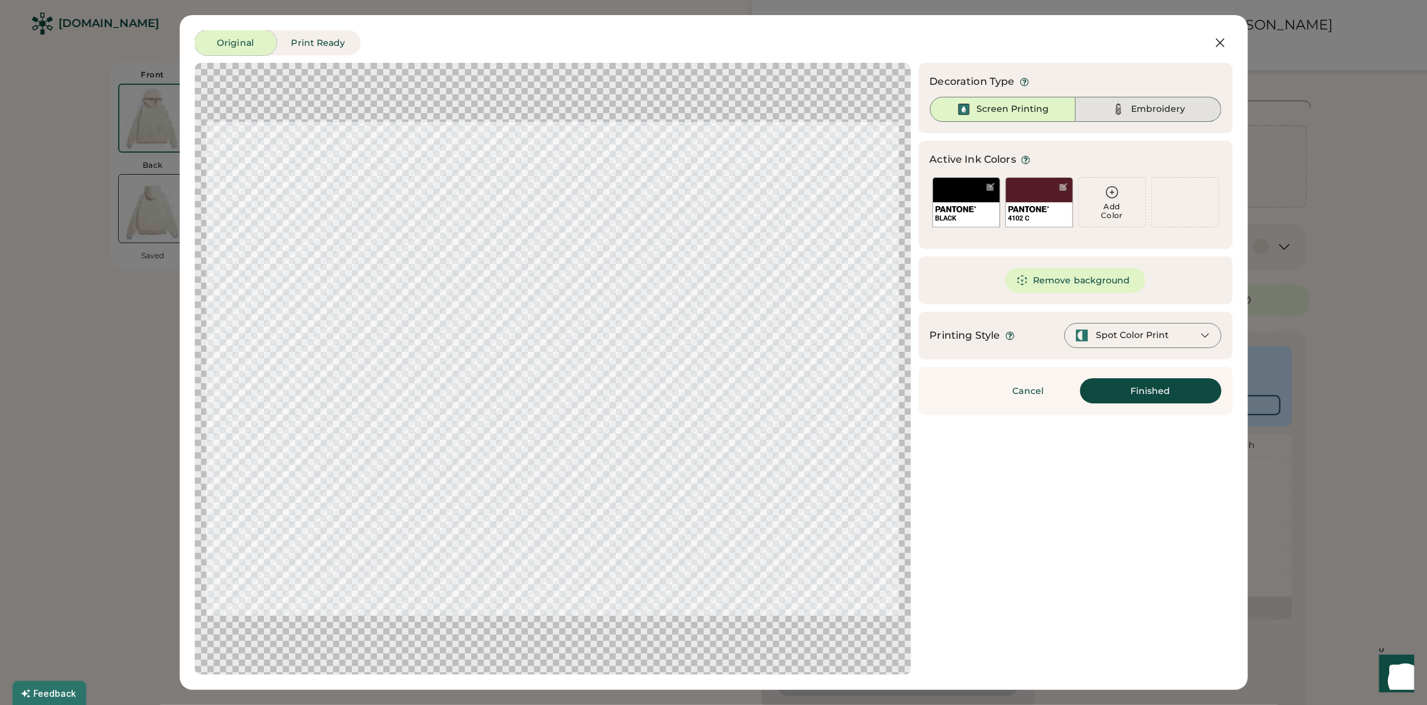
click at [1134, 108] on div "Embroidery" at bounding box center [1158, 109] width 54 height 13
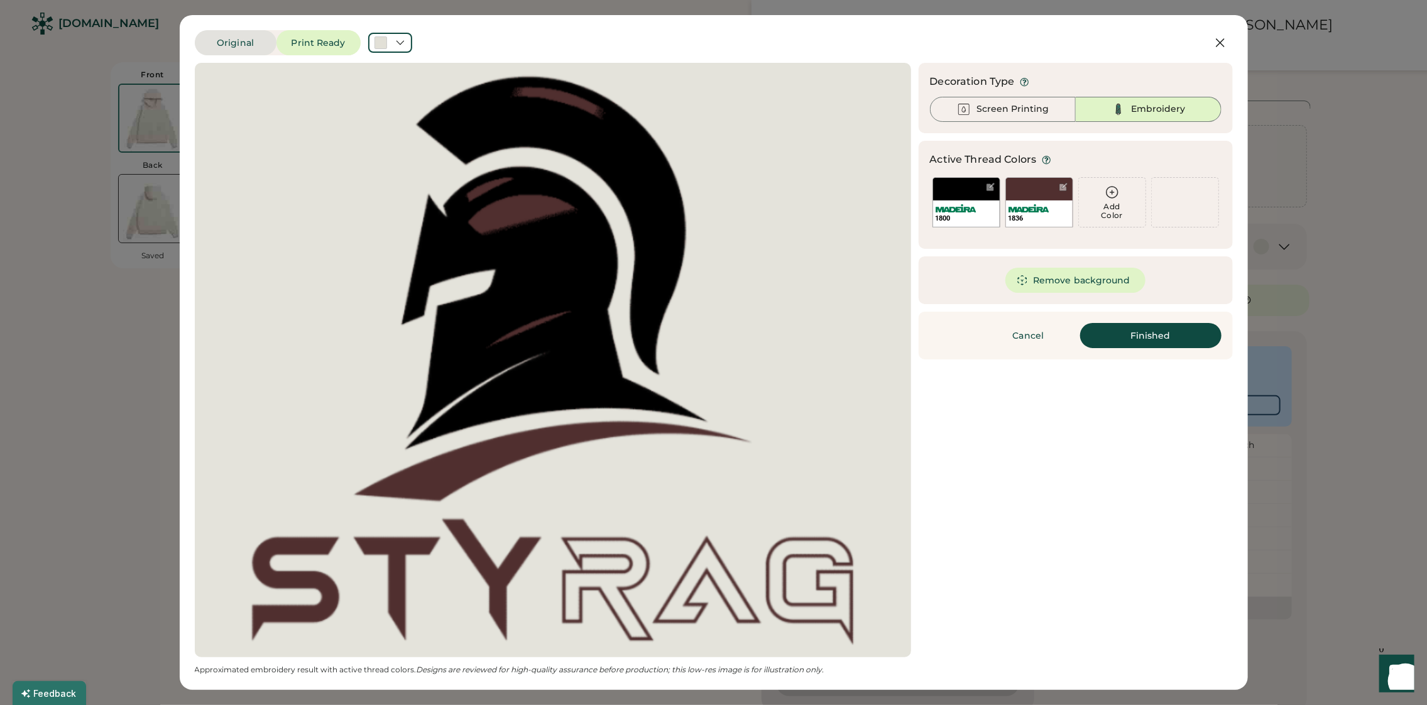
click at [235, 38] on button "Original" at bounding box center [236, 42] width 82 height 25
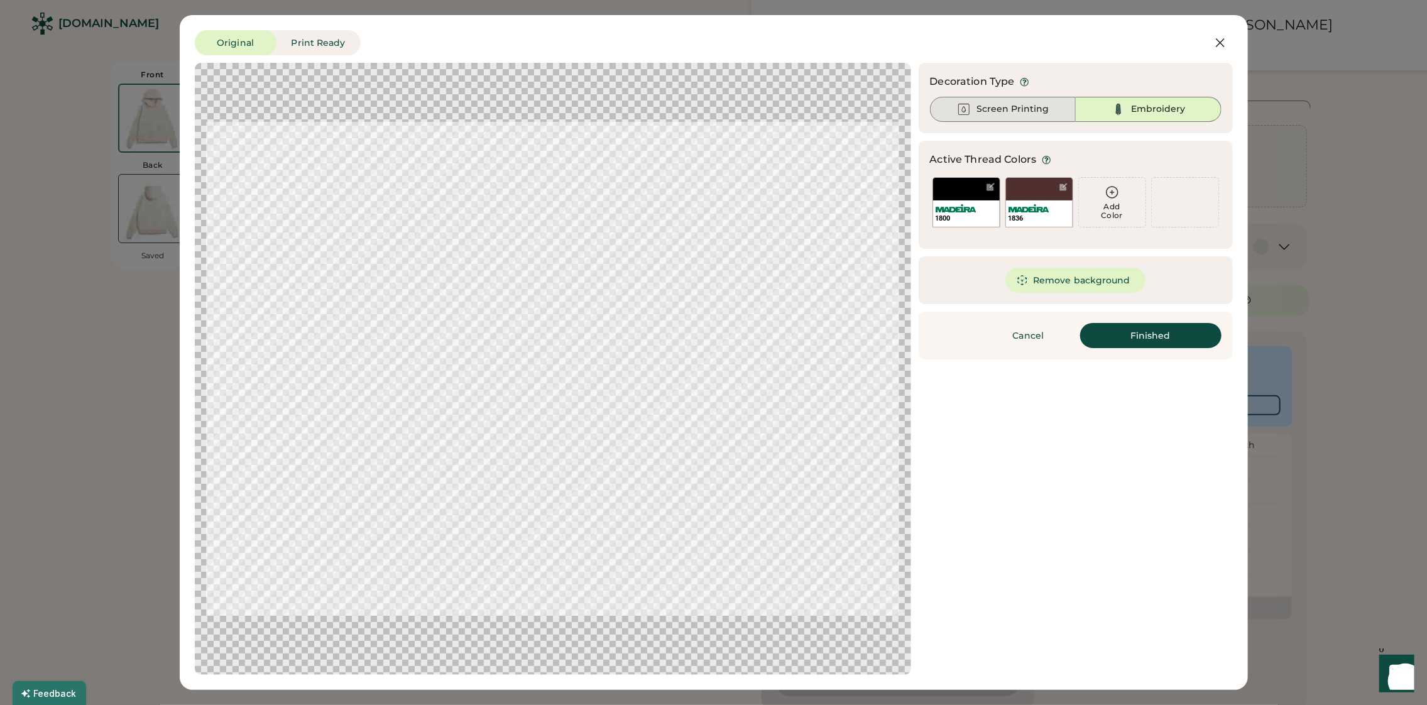
click at [991, 119] on div "Screen Printing" at bounding box center [1003, 109] width 146 height 25
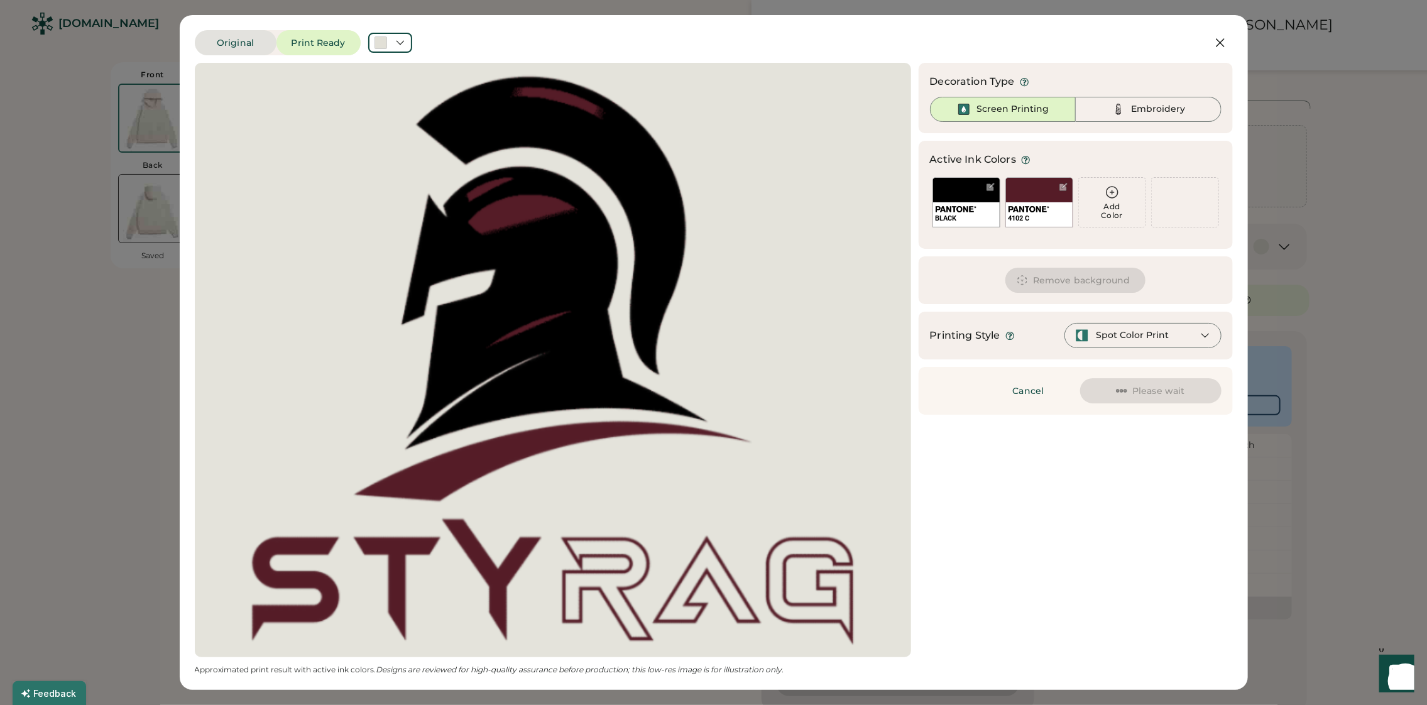
click at [237, 41] on button "Original" at bounding box center [236, 42] width 82 height 25
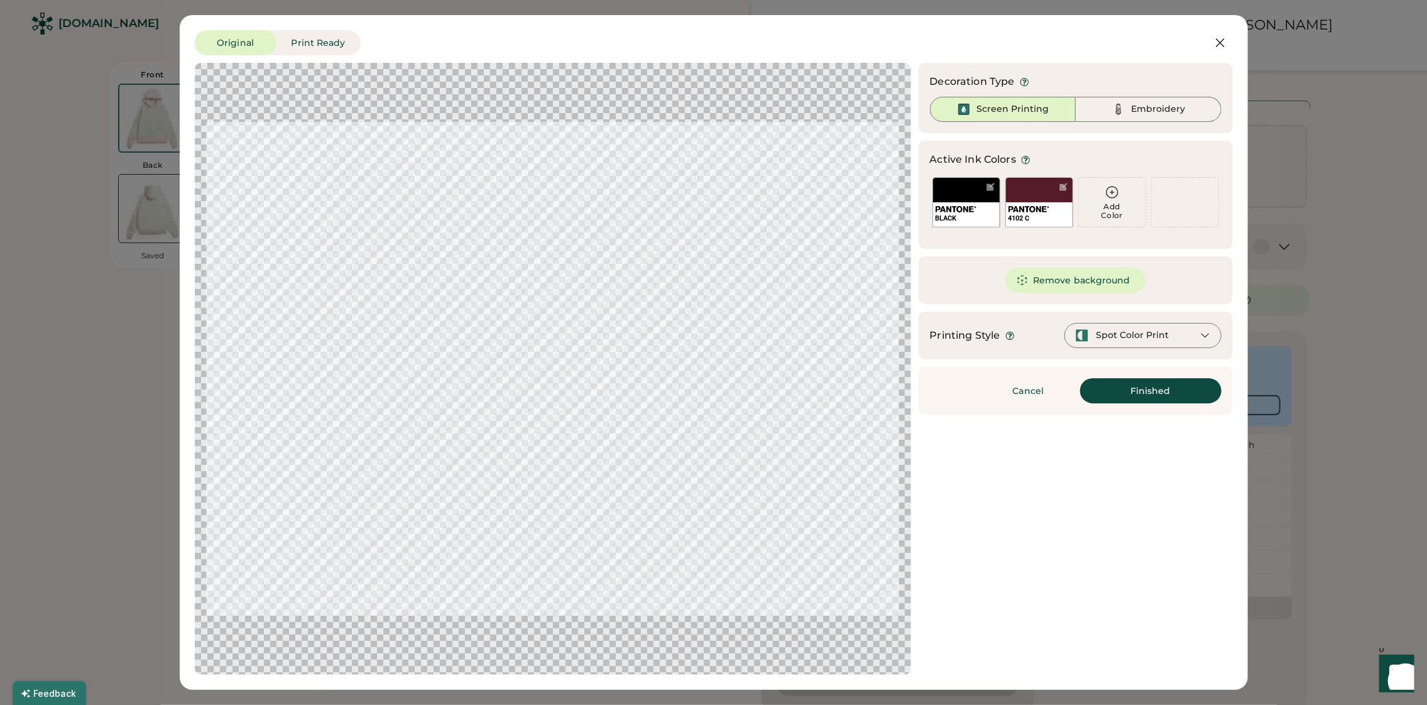
click at [1194, 334] on div "Spot Color Print" at bounding box center [1142, 335] width 157 height 25
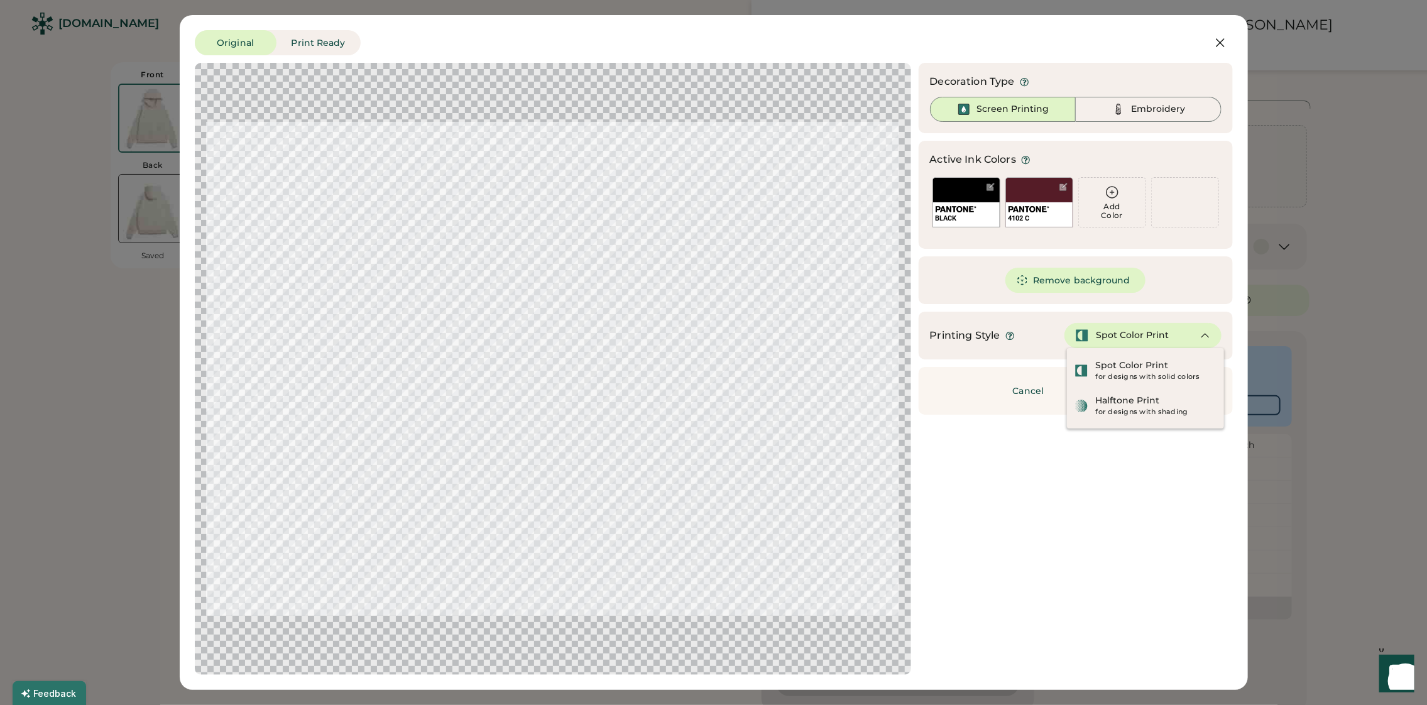
click at [1082, 523] on div "Updating Image Approximated print result with active ink colors. Designs are re…" at bounding box center [714, 369] width 1038 height 612
click at [1202, 332] on icon at bounding box center [1204, 335] width 11 height 11
click at [1205, 331] on icon at bounding box center [1204, 335] width 11 height 11
drag, startPoint x: 1057, startPoint y: 543, endPoint x: 1066, endPoint y: 492, distance: 52.3
click at [1059, 543] on div "Updating Image Approximated print result with active ink colors. Designs are re…" at bounding box center [714, 369] width 1038 height 612
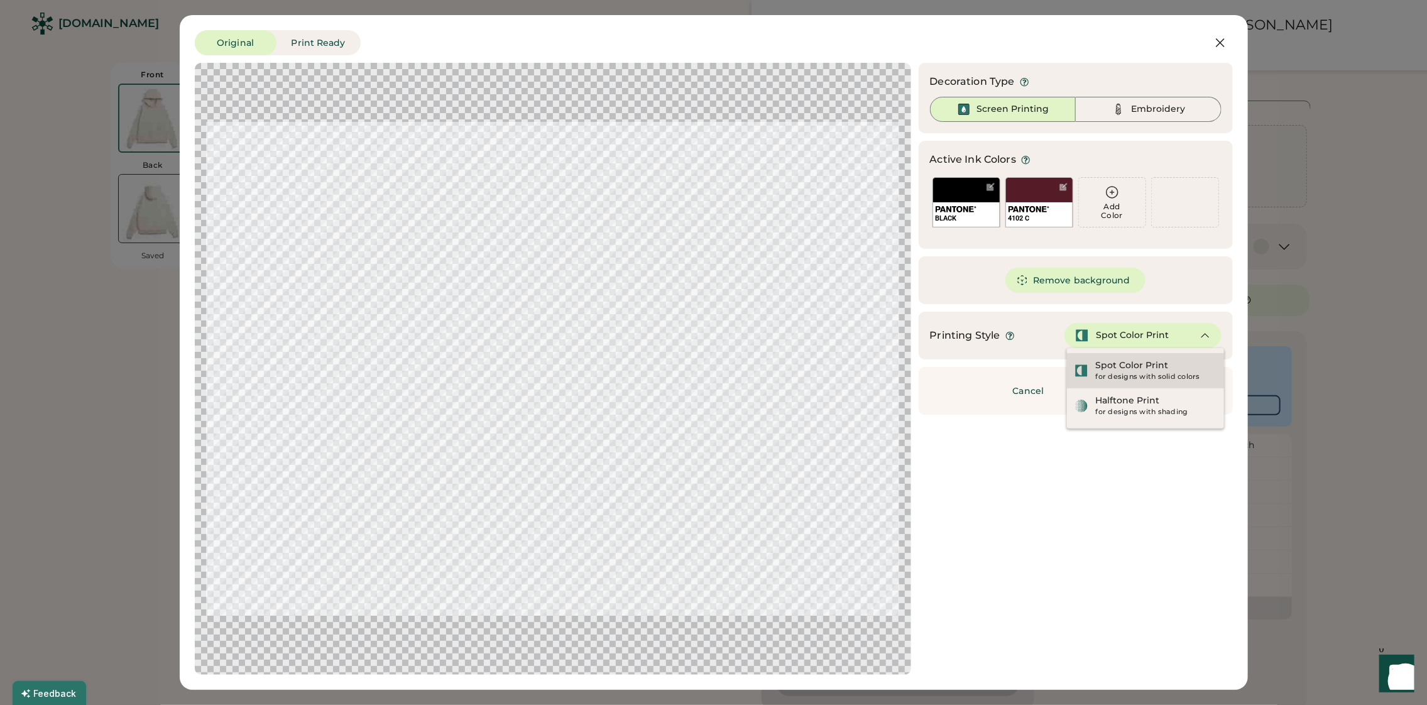
click at [1130, 369] on div "Spot Color Print" at bounding box center [1132, 365] width 73 height 13
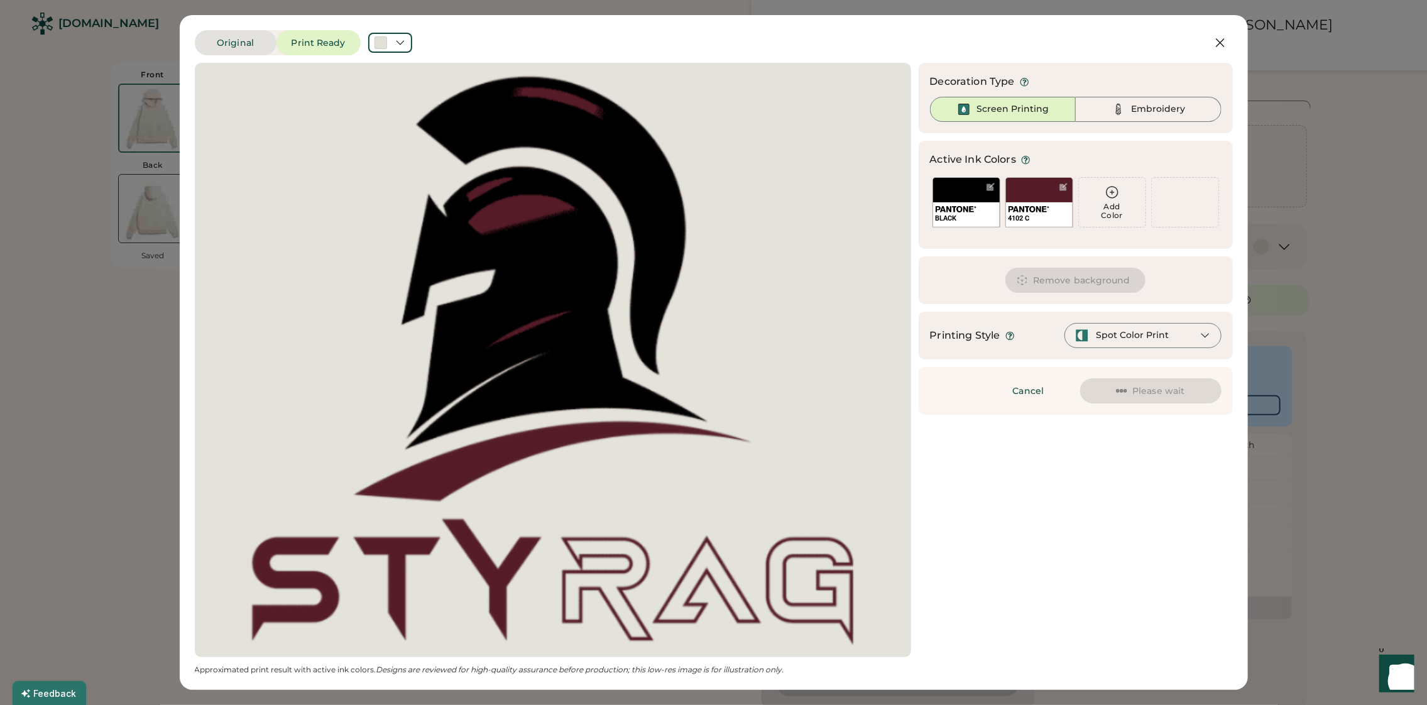
click at [237, 36] on button "Original" at bounding box center [236, 42] width 82 height 25
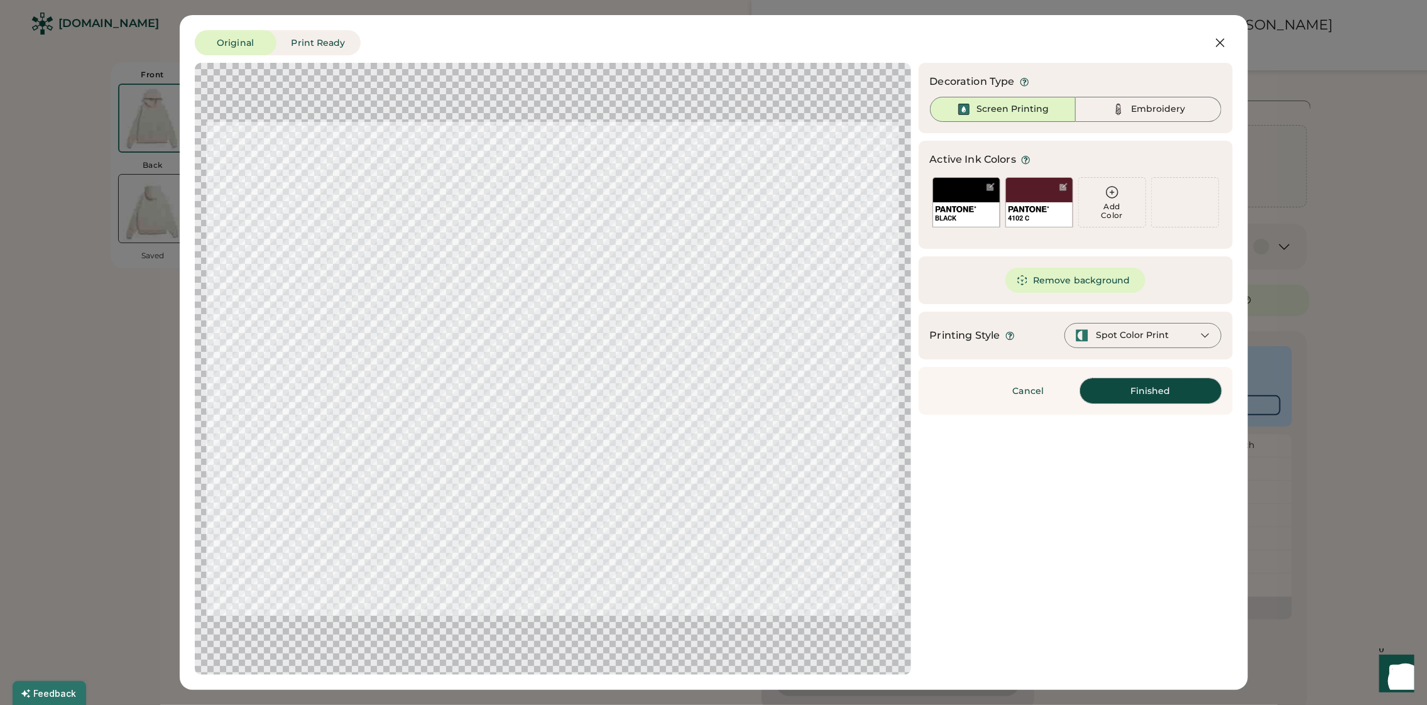
click at [1141, 388] on button "Finished" at bounding box center [1150, 390] width 141 height 25
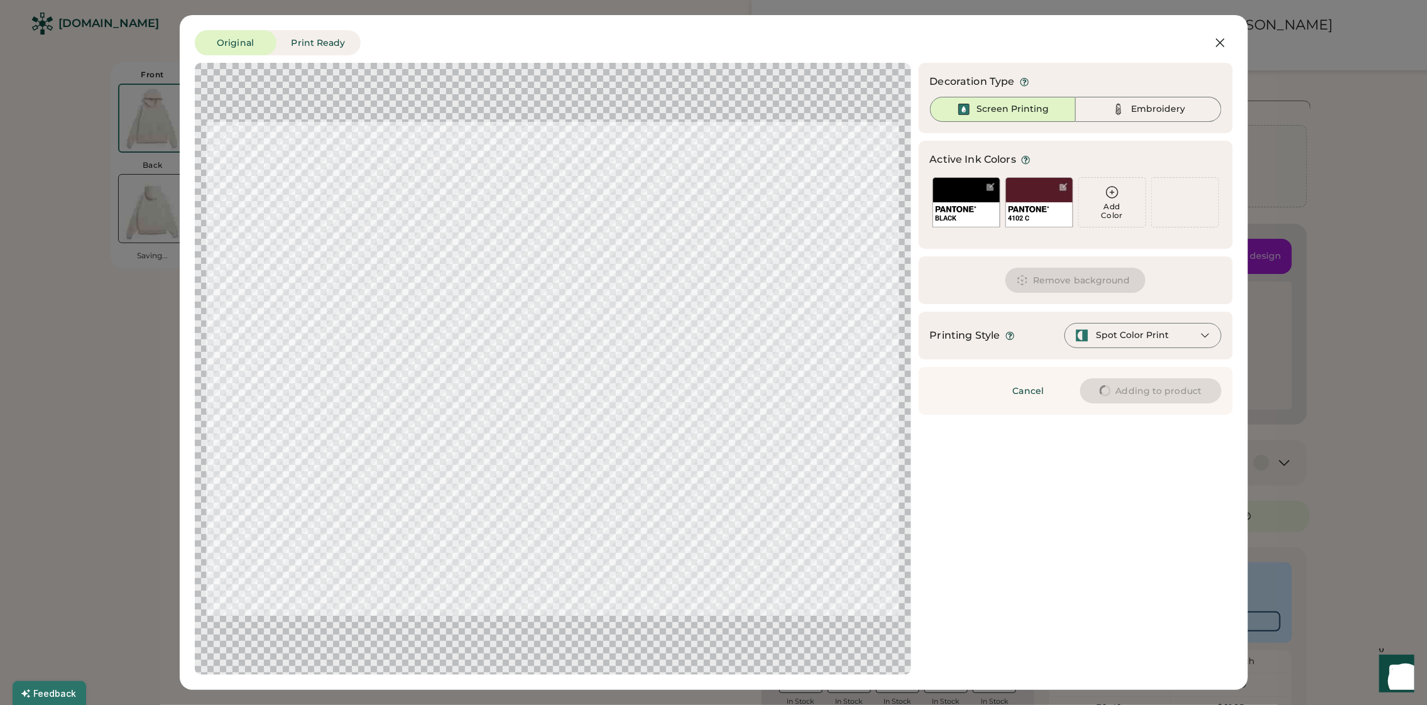
type input "****"
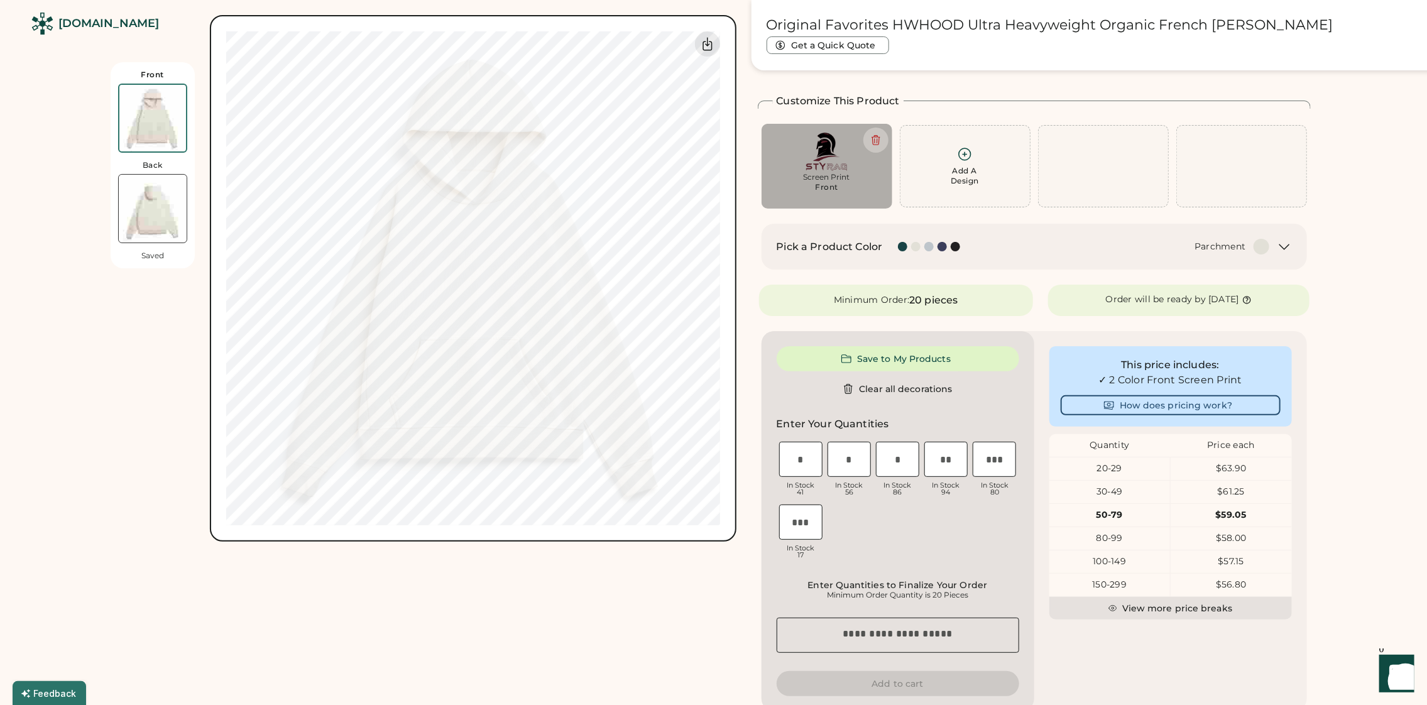
type input "****"
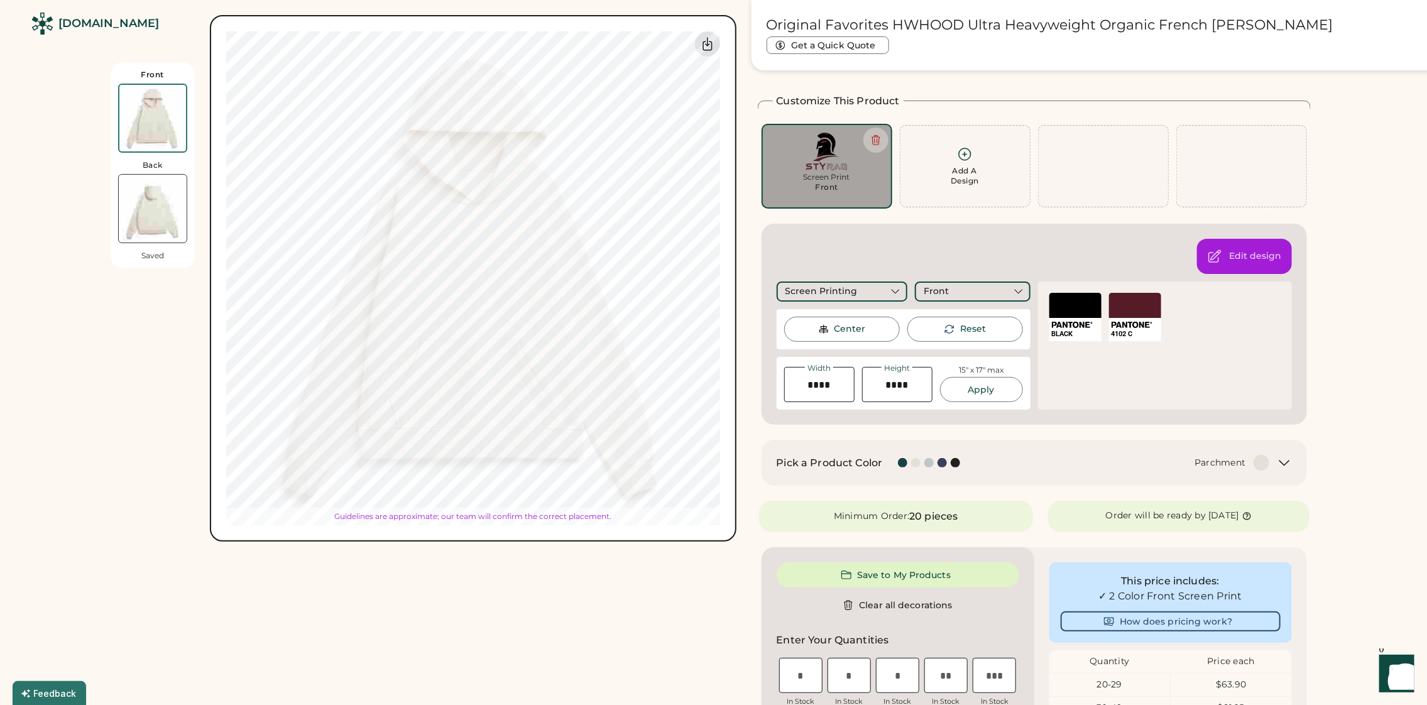
type input "****"
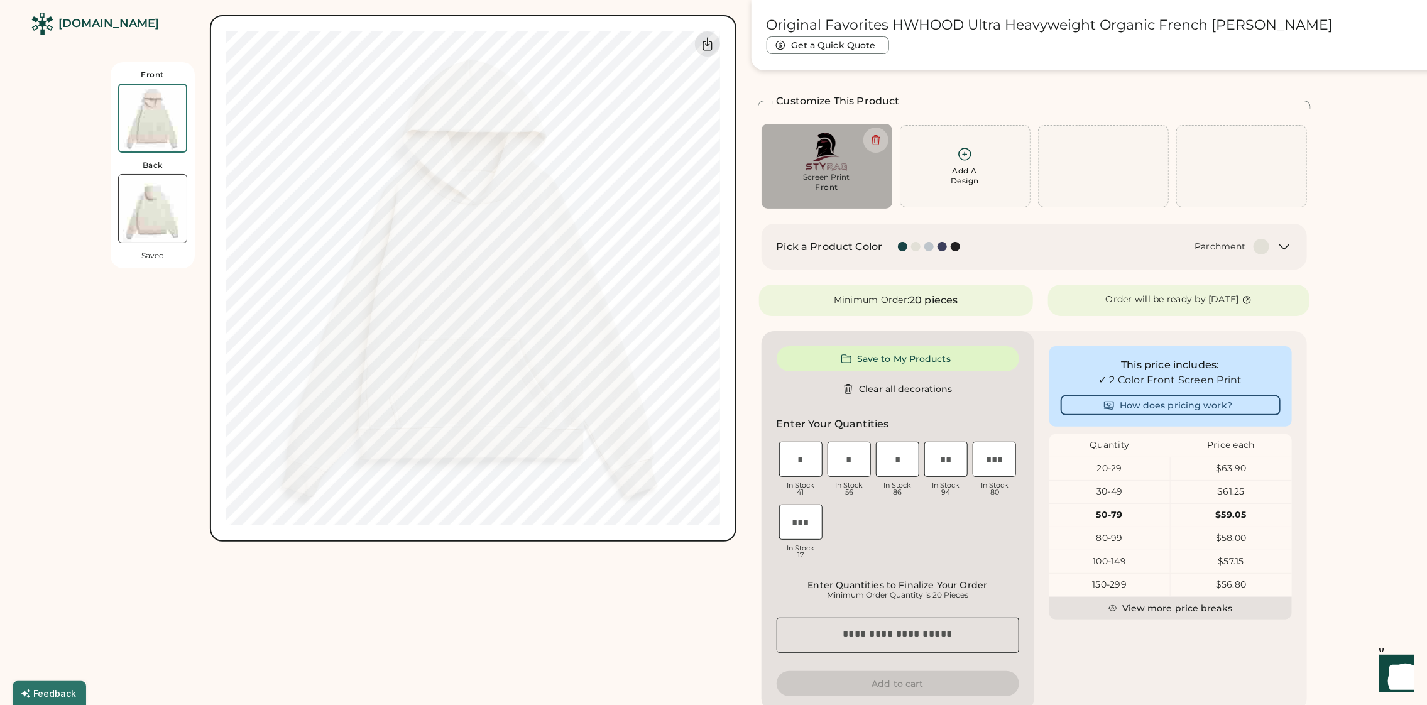
type input "****"
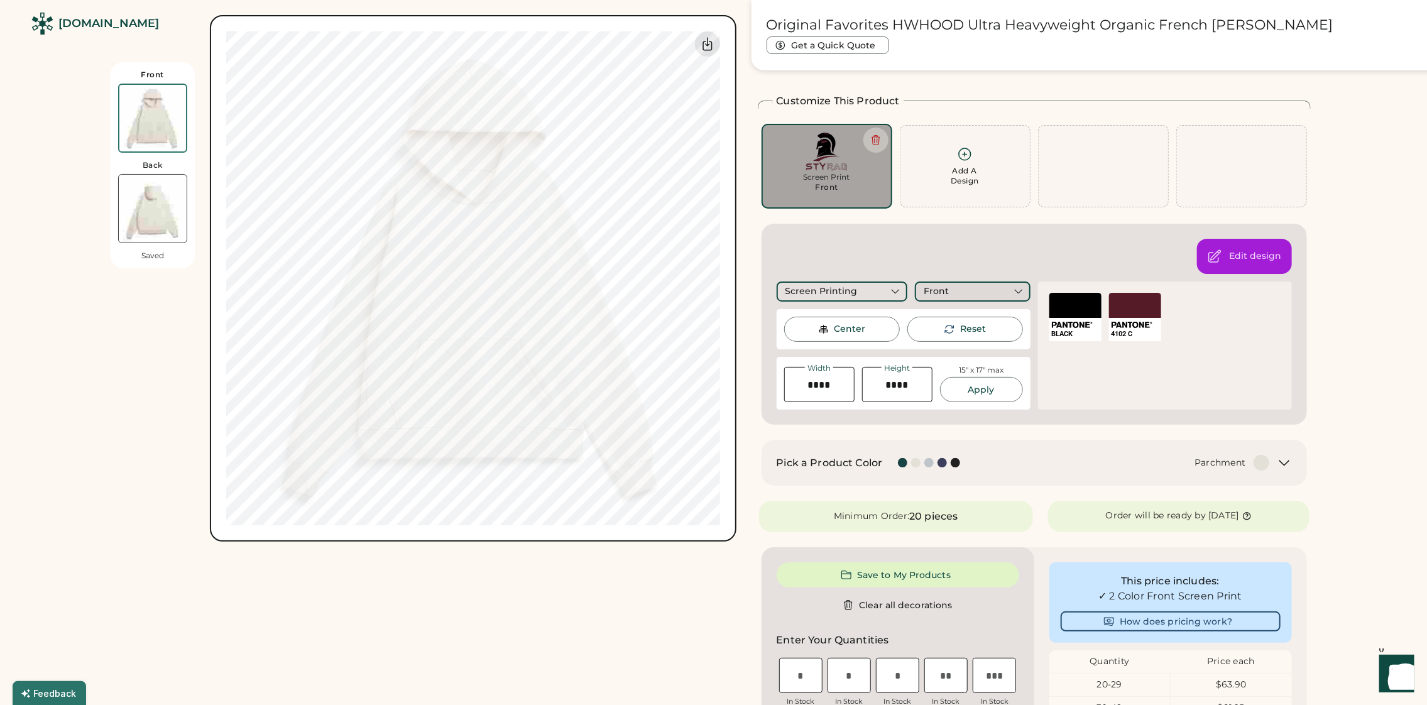
click at [945, 288] on div "Front" at bounding box center [936, 291] width 25 height 13
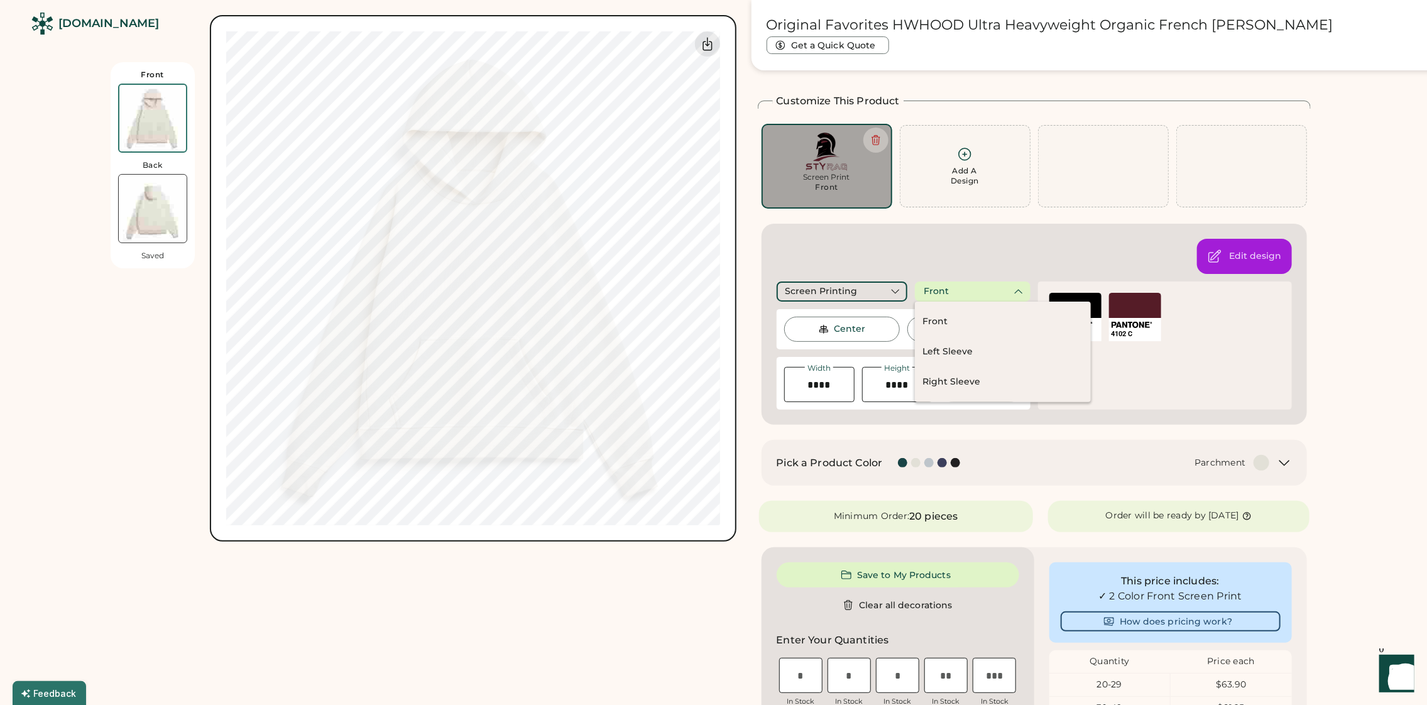
click at [945, 288] on div "Front" at bounding box center [936, 291] width 25 height 13
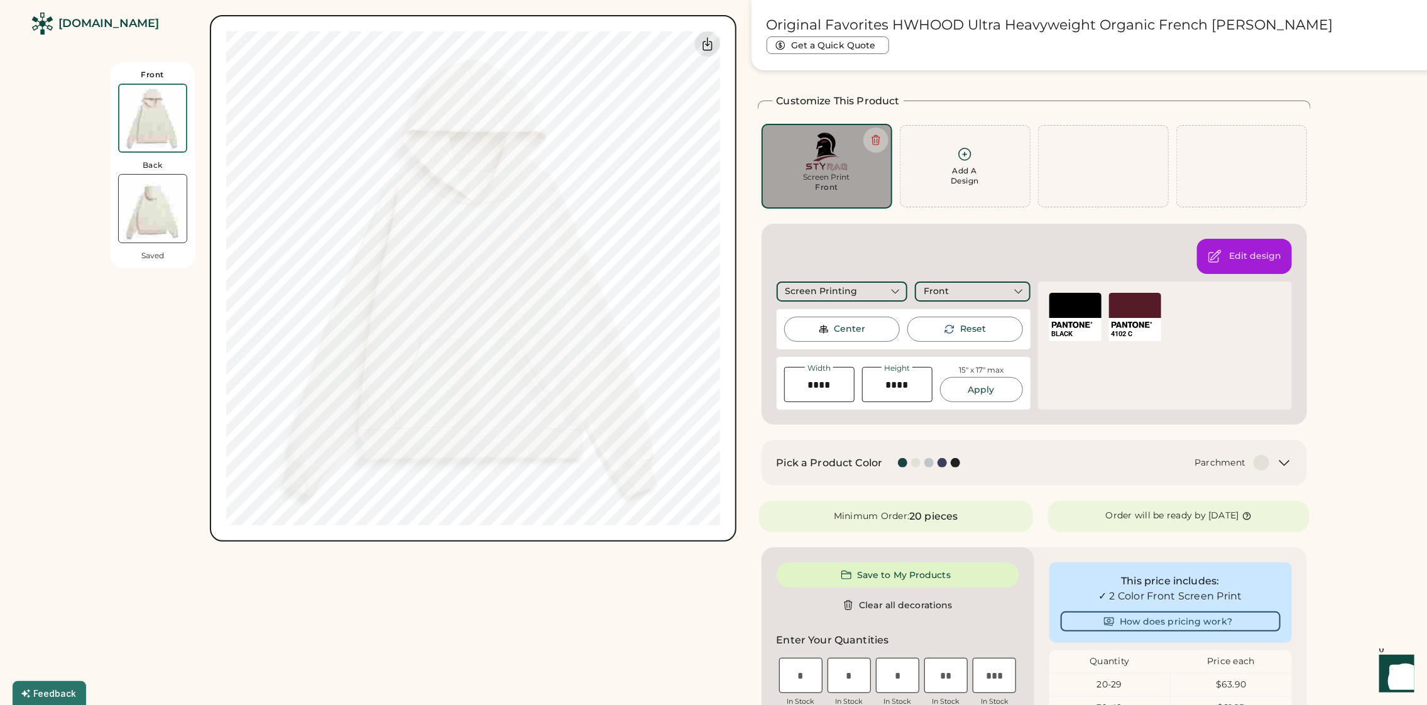
click at [851, 329] on div "Center" at bounding box center [849, 329] width 31 height 13
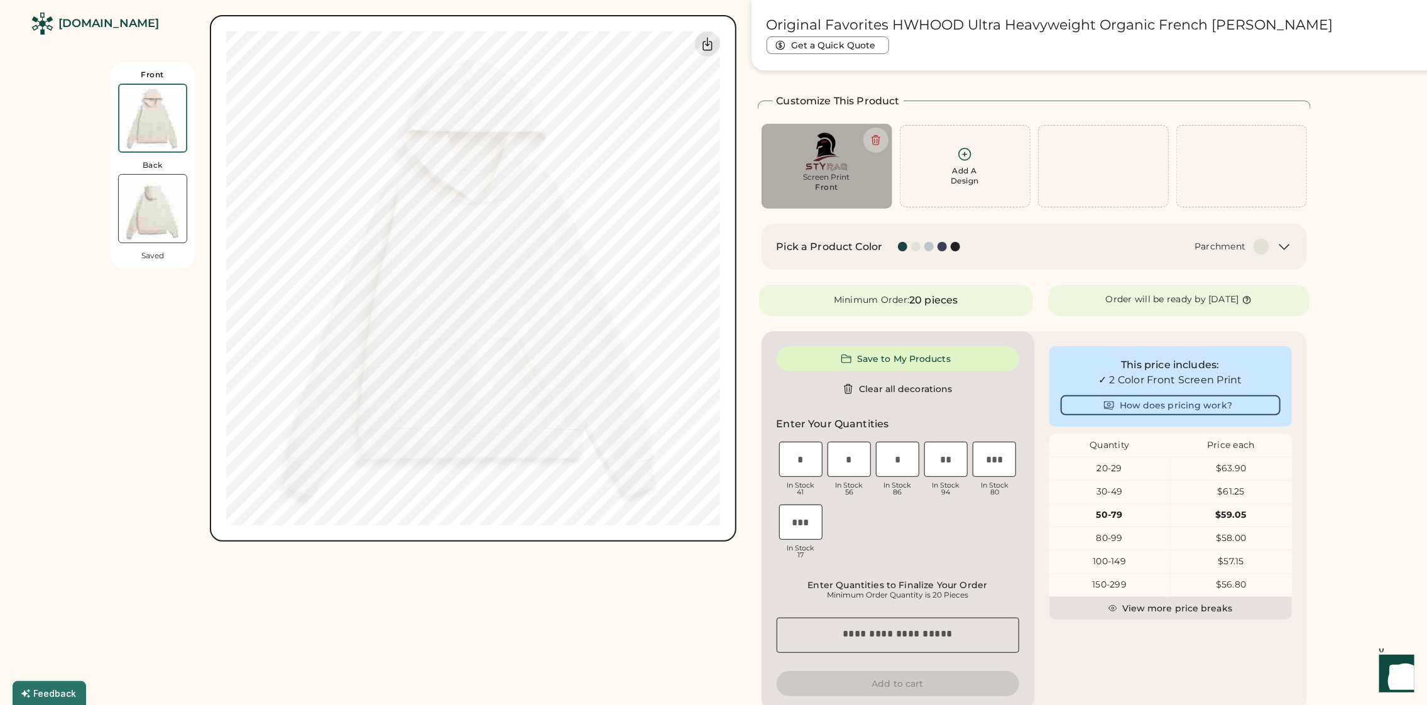
click at [152, 197] on img at bounding box center [153, 209] width 68 height 68
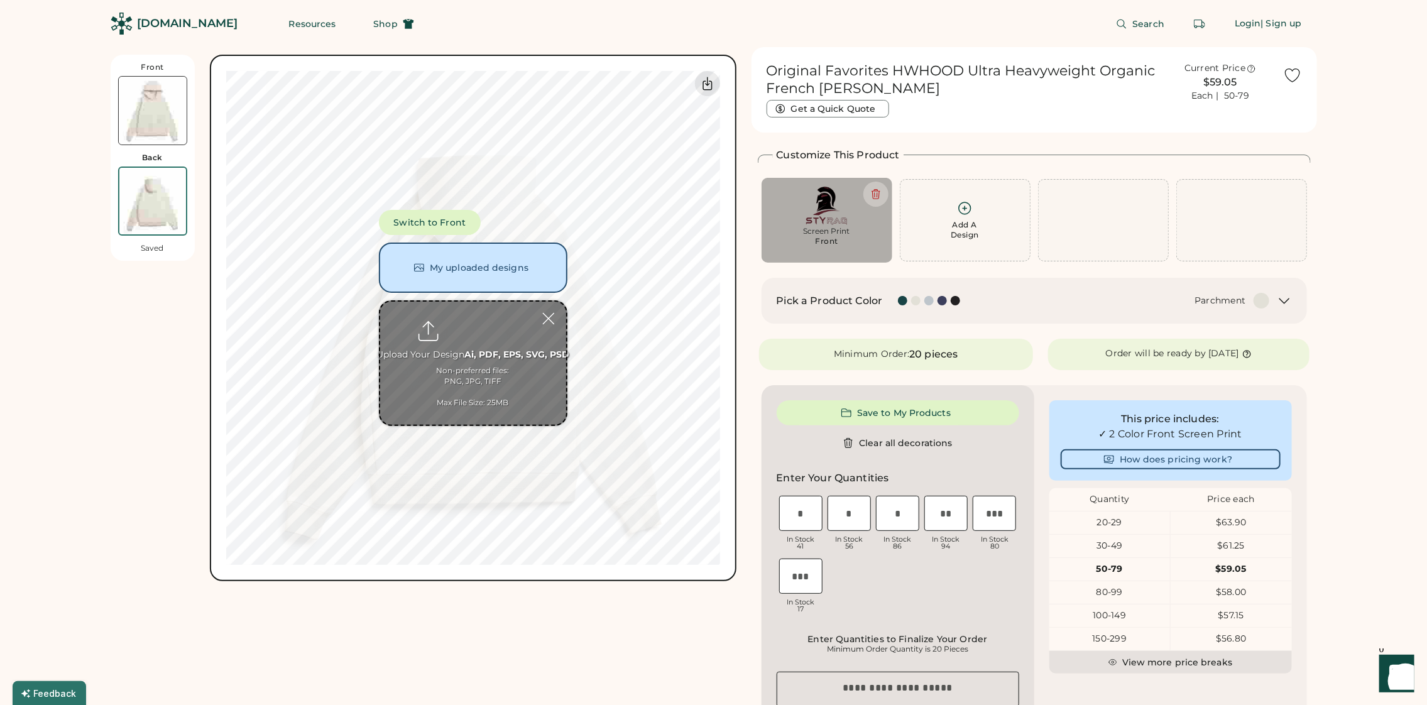
click at [466, 329] on input "file" at bounding box center [473, 363] width 186 height 123
type input "**********"
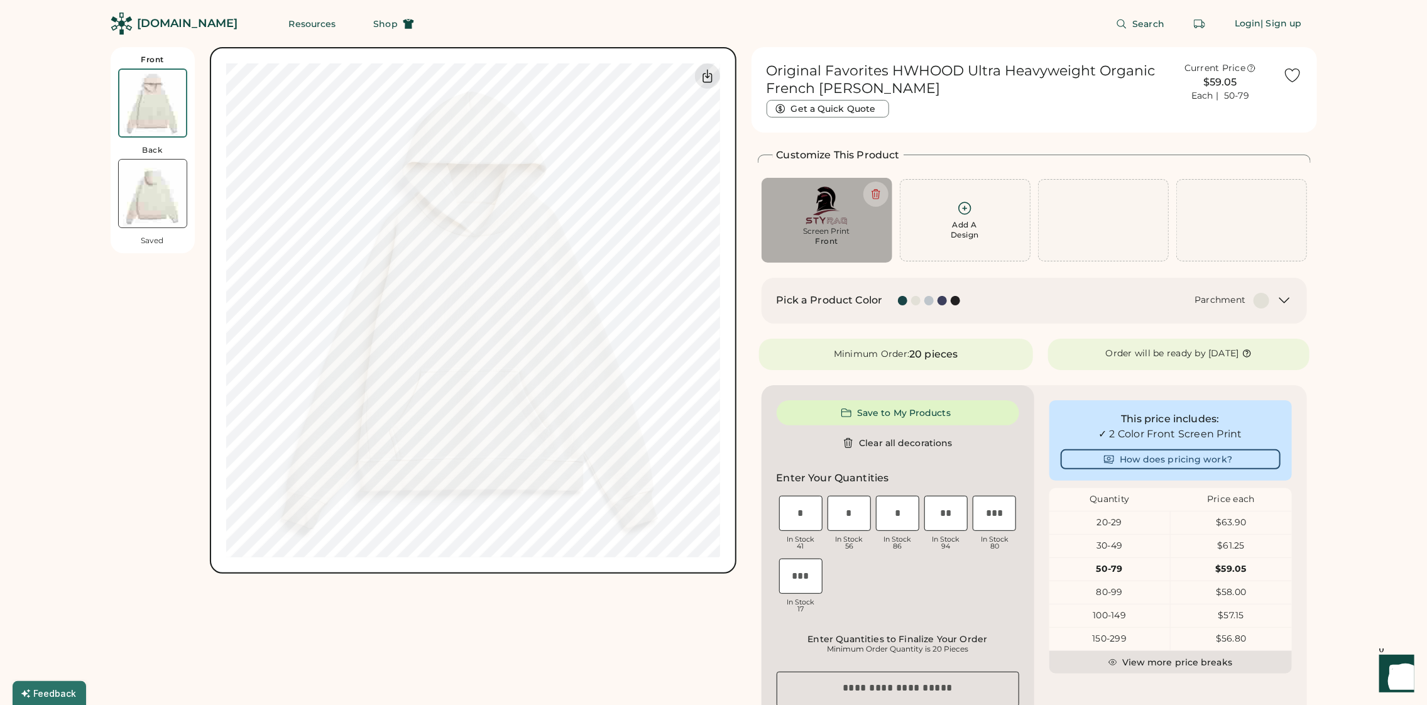
click at [147, 204] on img at bounding box center [153, 194] width 68 height 68
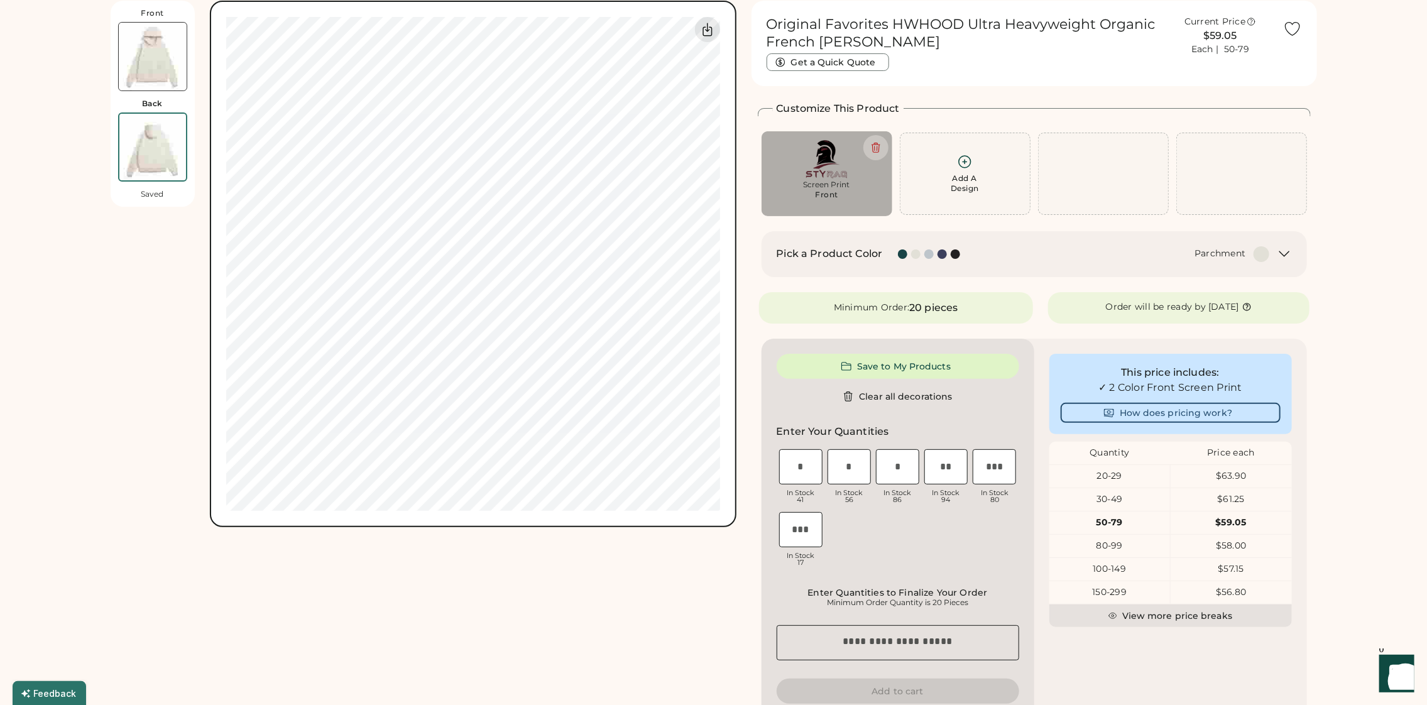
scroll to position [47, 0]
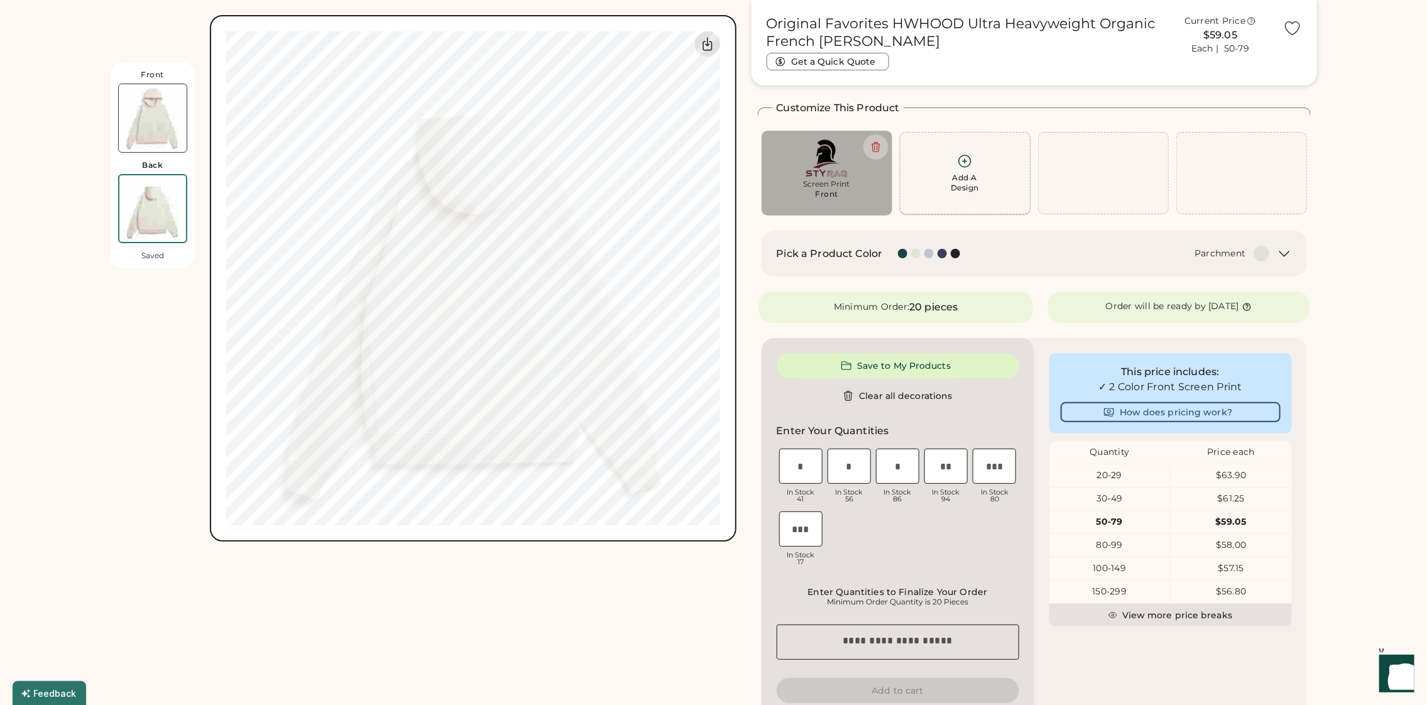
click at [944, 159] on div "Add A Design" at bounding box center [965, 173] width 114 height 40
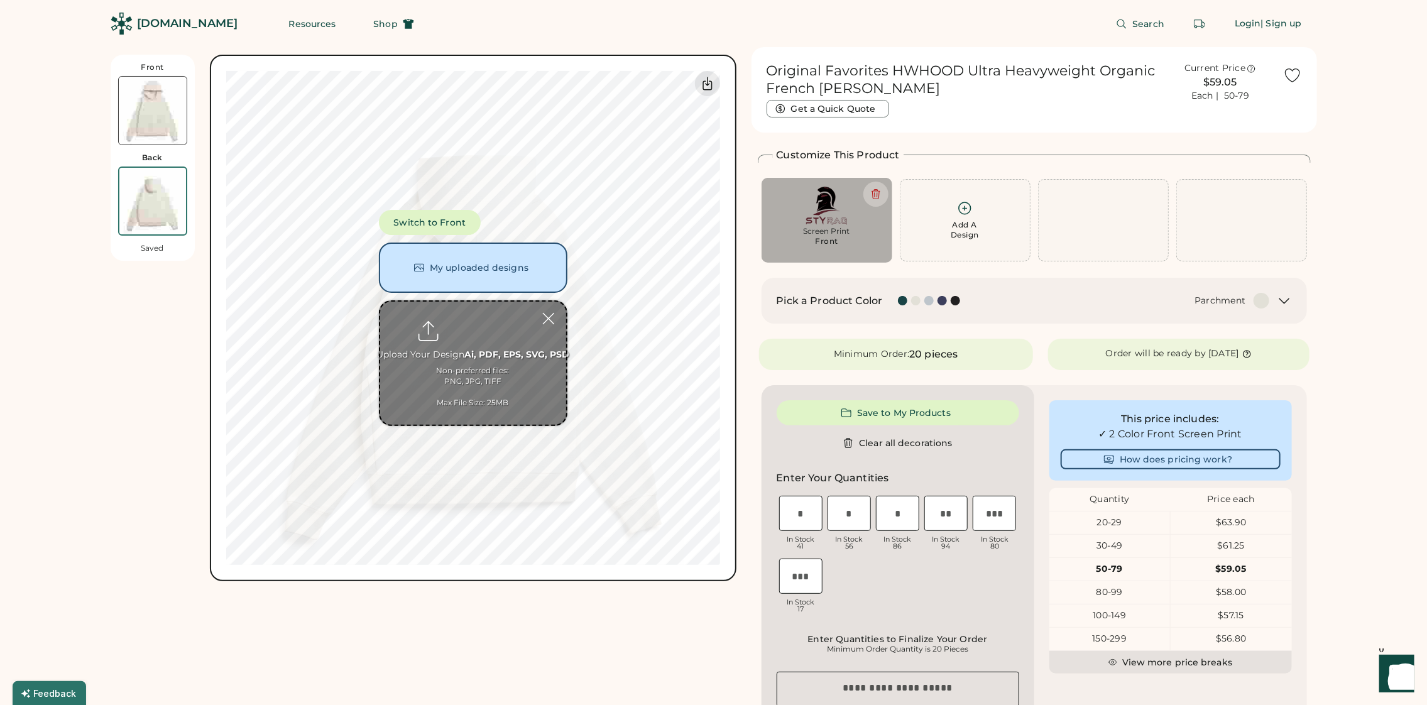
click at [477, 353] on input "file" at bounding box center [473, 363] width 186 height 123
type input "**********"
